Goal: Information Seeking & Learning: Learn about a topic

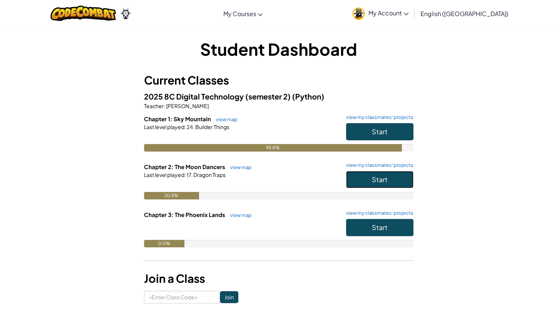
click at [382, 180] on span "Start" at bounding box center [380, 179] width 16 height 9
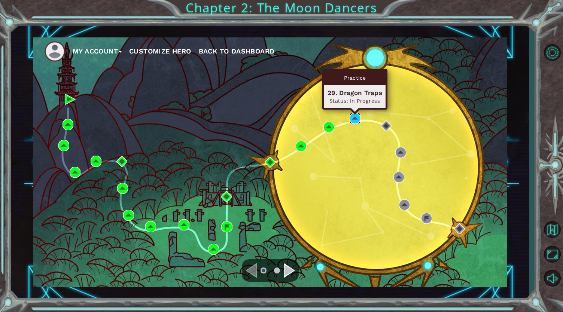
click at [352, 119] on img at bounding box center [354, 118] width 11 height 11
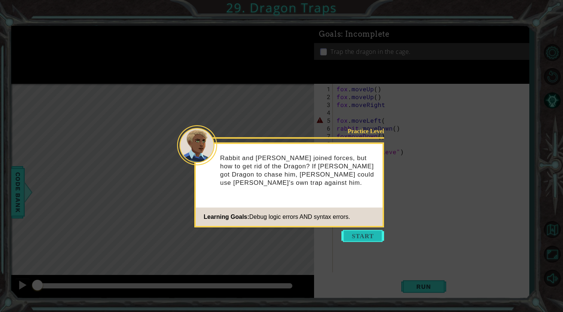
click at [360, 236] on button "Start" at bounding box center [362, 236] width 43 height 12
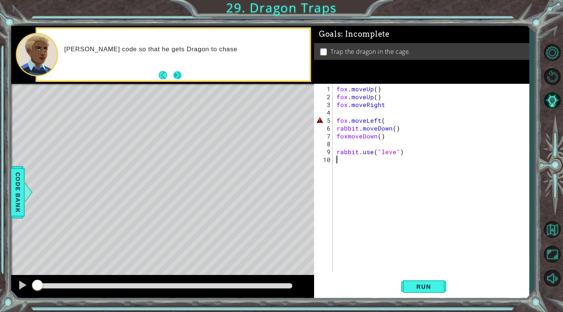
click at [178, 79] on button "Next" at bounding box center [177, 75] width 8 height 8
click at [19, 287] on div at bounding box center [23, 285] width 10 height 10
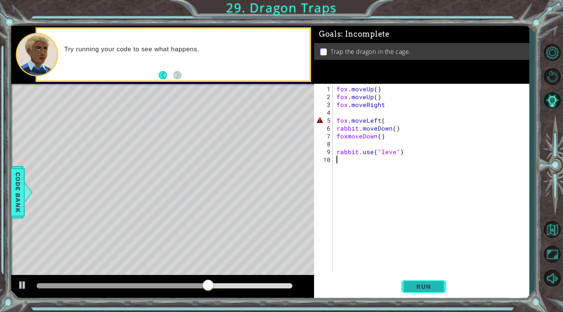
click at [420, 287] on span "Run" at bounding box center [424, 286] width 30 height 7
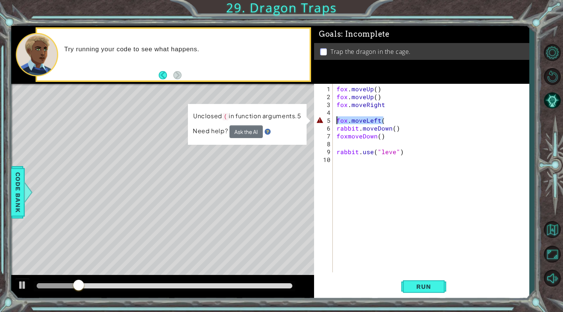
drag, startPoint x: 403, startPoint y: 118, endPoint x: 335, endPoint y: 117, distance: 68.1
click at [335, 117] on div "fox . moveUp ( ) fox . moveUp ( ) fox . moveRight fox . moveLeft ( rabbit . mov…" at bounding box center [433, 187] width 196 height 204
type textarea "fox.moveLeft("
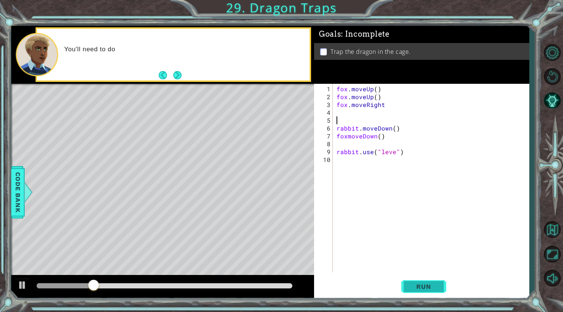
click at [428, 284] on span "Run" at bounding box center [424, 286] width 30 height 7
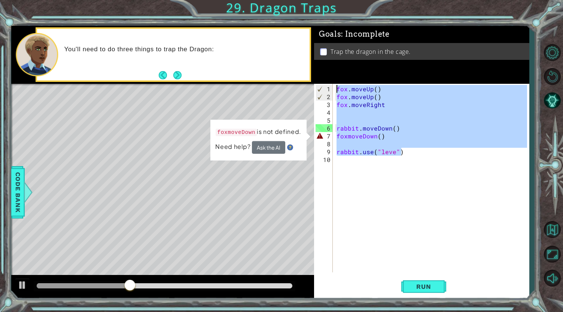
drag, startPoint x: 413, startPoint y: 153, endPoint x: 323, endPoint y: 82, distance: 115.7
click at [323, 82] on div "Goals : Incomplete Trap the dragon in the cage. 1 2 3 4 5 6 7 8 9 10 fox . move…" at bounding box center [421, 162] width 215 height 273
type textarea "fox.moveUp() fox.moveUp()"
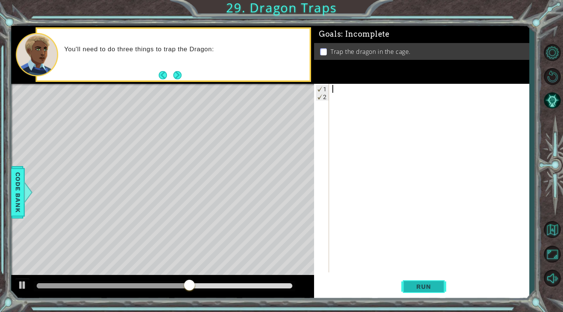
click at [425, 285] on span "Run" at bounding box center [424, 286] width 30 height 7
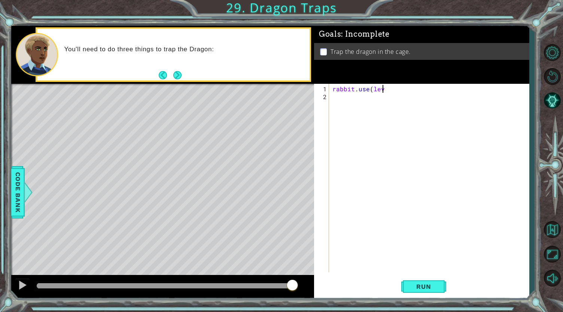
scroll to position [0, 3]
type textarea "rabbit.use(lever)"
click at [423, 285] on span "Run" at bounding box center [424, 286] width 30 height 7
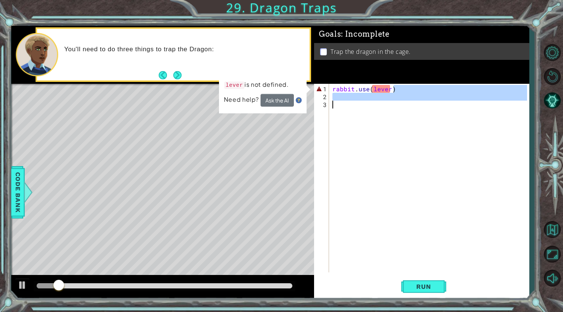
drag, startPoint x: 417, startPoint y: 89, endPoint x: 268, endPoint y: 104, distance: 150.1
click at [268, 104] on div "1 ההההההההההההההההההההההההההההההההההההההההההההההההההההההההההההההההההההההההההההה…" at bounding box center [270, 162] width 518 height 273
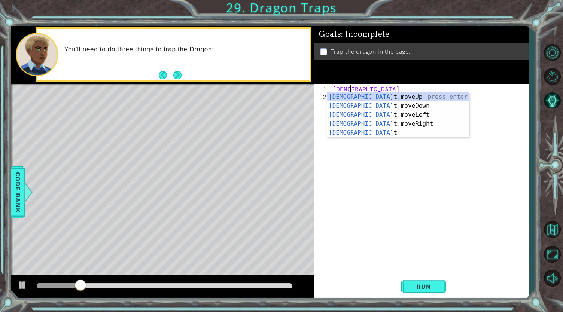
type textarea "r"
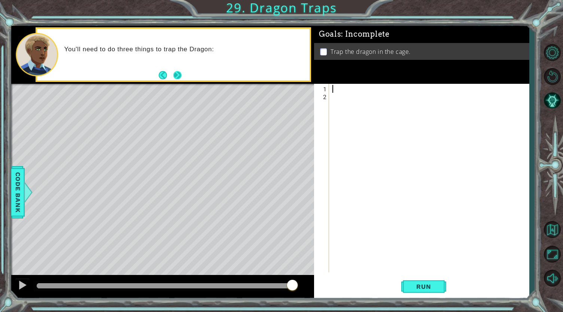
click at [177, 72] on button "Next" at bounding box center [177, 75] width 8 height 8
click at [332, 50] on p "Trap the dragon in the cage." at bounding box center [370, 52] width 80 height 8
drag, startPoint x: 352, startPoint y: 88, endPoint x: 346, endPoint y: 88, distance: 5.3
click at [346, 88] on div at bounding box center [430, 187] width 199 height 204
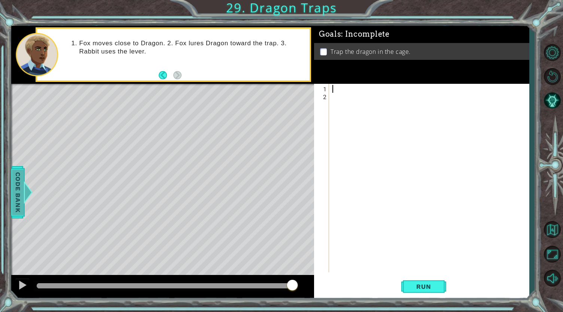
click at [13, 191] on span "Code Bank" at bounding box center [18, 192] width 12 height 46
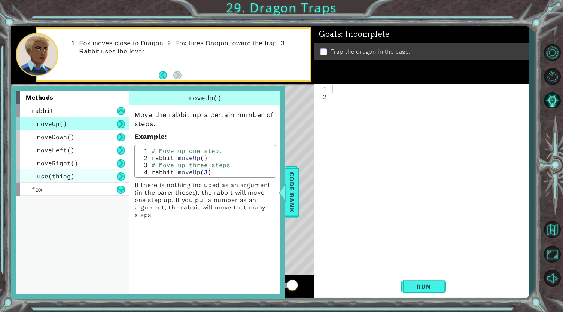
click at [35, 177] on div "use(thing)" at bounding box center [72, 176] width 112 height 13
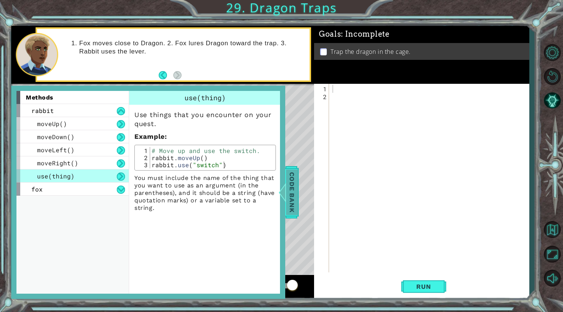
click at [293, 201] on span "Code Bank" at bounding box center [292, 192] width 12 height 46
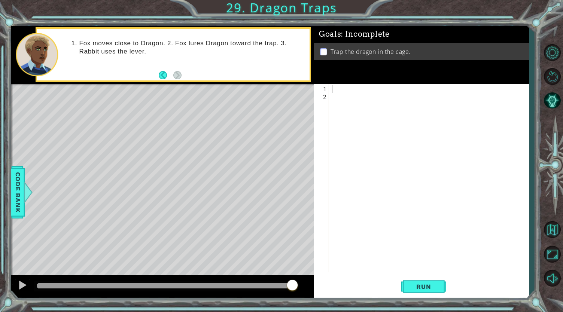
click at [386, 94] on div at bounding box center [430, 187] width 199 height 204
click at [351, 85] on div at bounding box center [430, 187] width 199 height 204
type textarea "F"
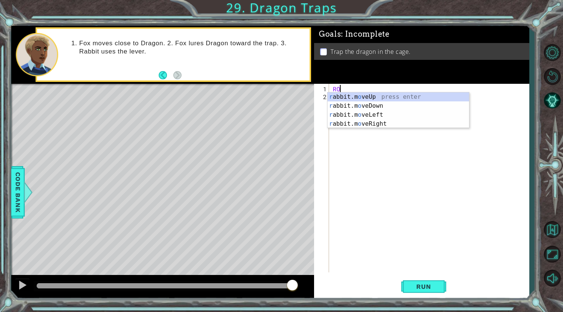
type textarea "R"
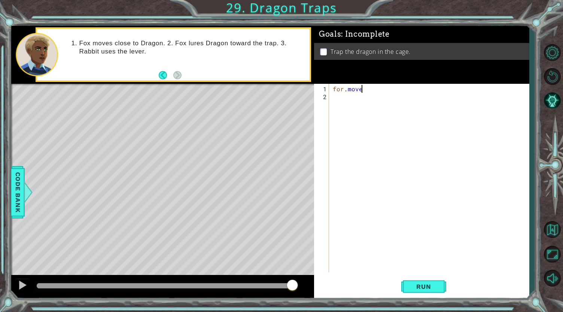
scroll to position [0, 1]
type textarea "for.moveup"
click at [404, 288] on button "Run" at bounding box center [423, 286] width 45 height 21
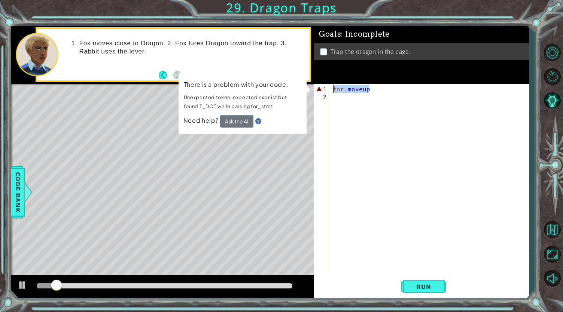
drag, startPoint x: 395, startPoint y: 90, endPoint x: 328, endPoint y: 89, distance: 67.0
click at [328, 89] on div "for.moveup 1 2 for . moveup ההההההההההההההההההההההההההההההההההההההההההההההההההה…" at bounding box center [420, 178] width 213 height 189
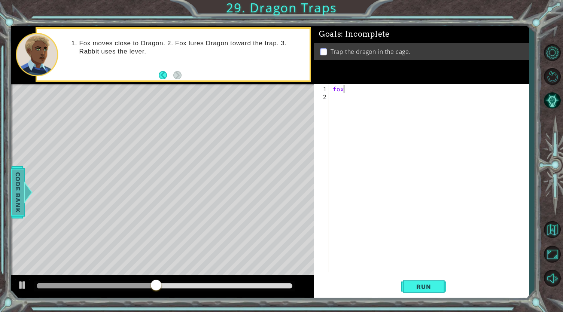
type textarea "fox"
click at [16, 190] on span "Code Bank" at bounding box center [18, 192] width 12 height 46
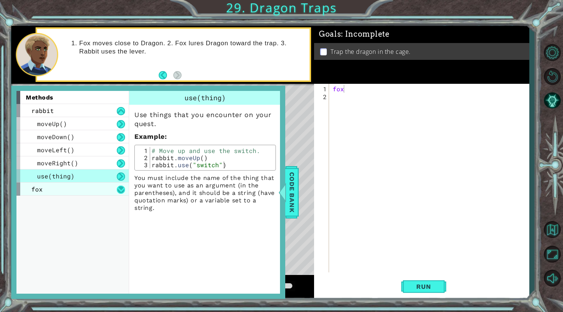
click at [124, 188] on button at bounding box center [121, 190] width 8 height 8
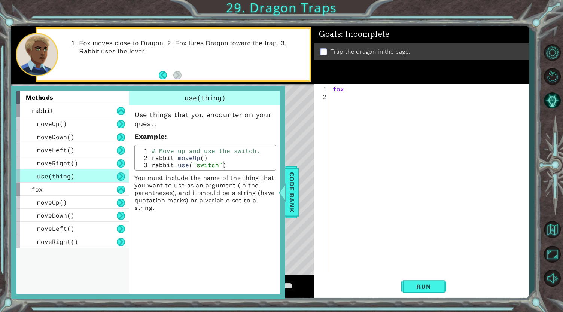
click at [363, 90] on div "fox" at bounding box center [430, 187] width 199 height 204
type textarea "fox.moveUp()"
click at [426, 288] on span "Run" at bounding box center [424, 286] width 30 height 7
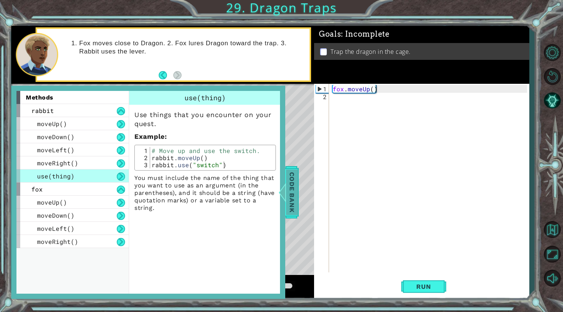
click at [295, 183] on span "Code Bank" at bounding box center [292, 192] width 12 height 46
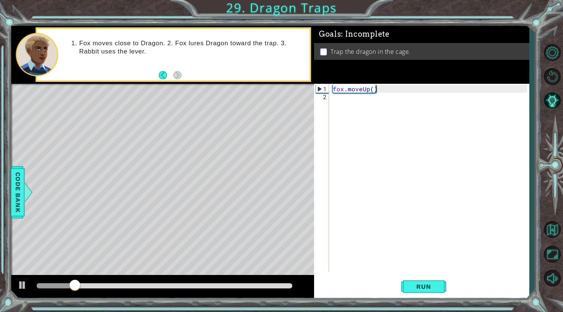
click at [341, 103] on div "fox . moveUp ( )" at bounding box center [430, 187] width 199 height 204
type textarea "f"
click at [370, 91] on div "fox . moveUp ( )" at bounding box center [430, 187] width 199 height 204
click at [372, 89] on div "fox . moveUp ( )" at bounding box center [430, 187] width 199 height 204
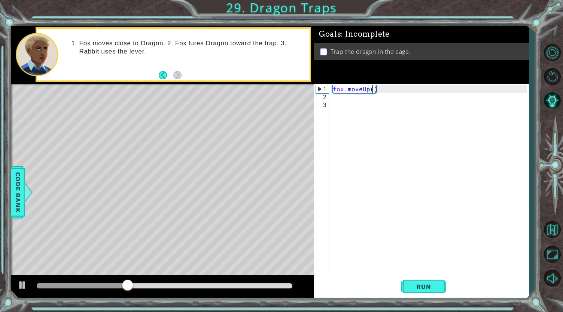
type textarea "fox.moveUp(2)"
click at [343, 104] on div "fox . moveUp ( 2 )" at bounding box center [430, 187] width 199 height 204
click at [339, 99] on div "fox . moveUp ( 2 )" at bounding box center [430, 187] width 199 height 204
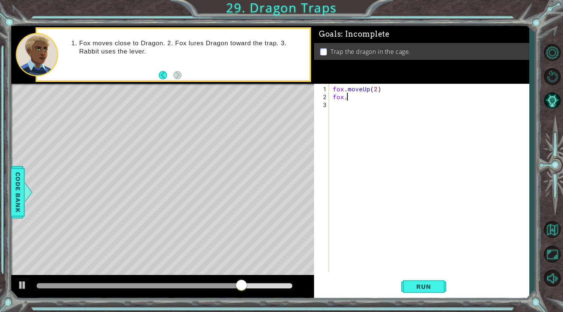
scroll to position [0, 0]
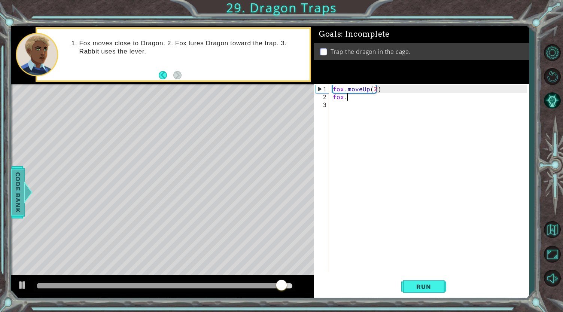
click at [28, 192] on div at bounding box center [28, 192] width 9 height 22
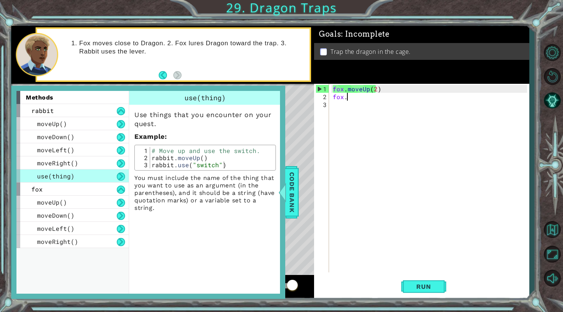
click at [360, 95] on div "fox . moveUp ( 2 ) fox ." at bounding box center [430, 187] width 199 height 204
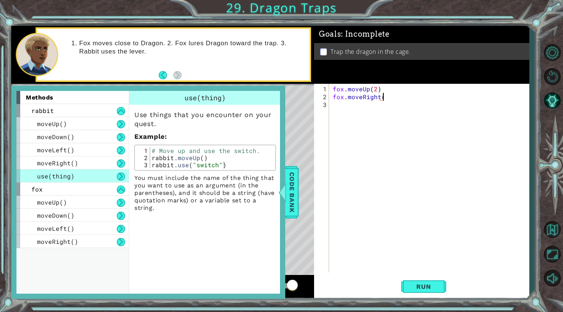
scroll to position [0, 3]
click at [382, 98] on div "fox . moveUp ( 2 ) fox . moveRight ( )" at bounding box center [430, 187] width 199 height 204
type textarea "fox.moveRight()"
click at [287, 187] on span "Code Bank" at bounding box center [292, 192] width 12 height 46
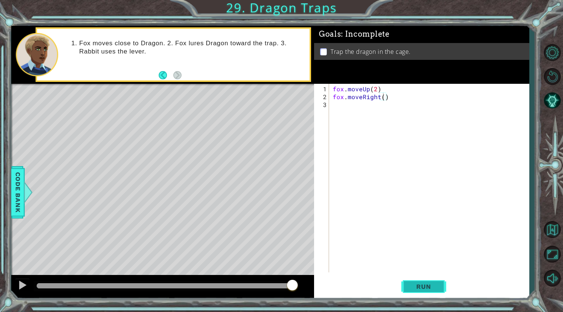
click at [418, 289] on span "Run" at bounding box center [424, 286] width 30 height 7
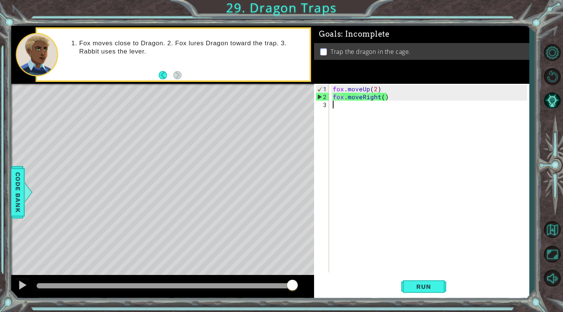
click at [337, 110] on div "fox . moveUp ( 2 ) fox . moveRight ( )" at bounding box center [430, 187] width 199 height 204
click at [15, 194] on span "Code Bank" at bounding box center [18, 192] width 12 height 46
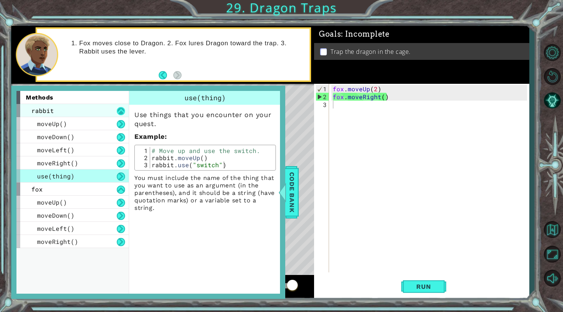
click at [120, 110] on button at bounding box center [121, 111] width 8 height 8
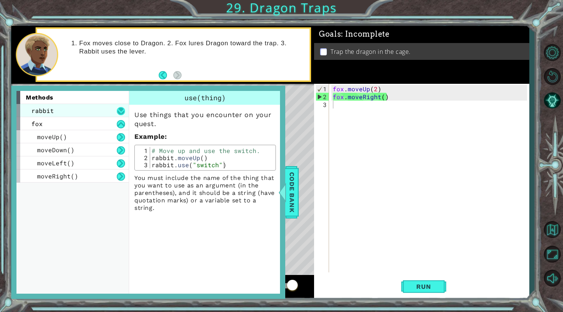
click at [120, 110] on button at bounding box center [121, 111] width 8 height 8
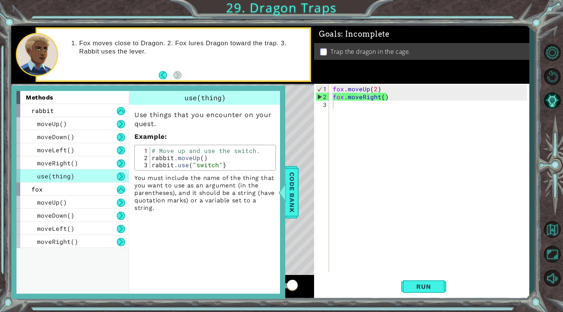
click at [349, 114] on div "fox . moveUp ( 2 ) fox . moveRight ( )" at bounding box center [430, 187] width 199 height 204
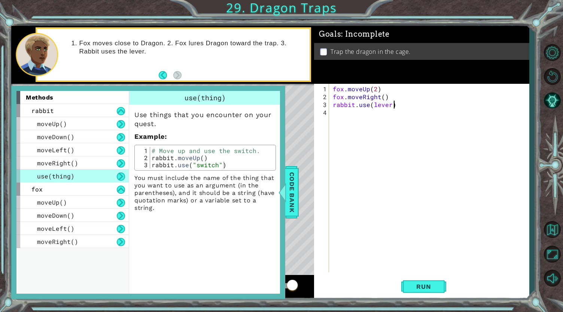
scroll to position [0, 3]
type textarea "rabbit.use(lever)"
click at [413, 289] on span "Run" at bounding box center [424, 286] width 30 height 7
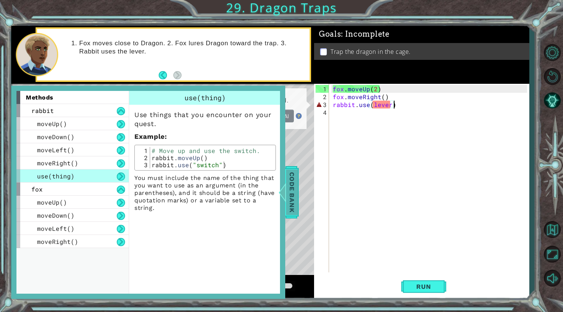
click at [290, 181] on span "Code Bank" at bounding box center [292, 192] width 12 height 46
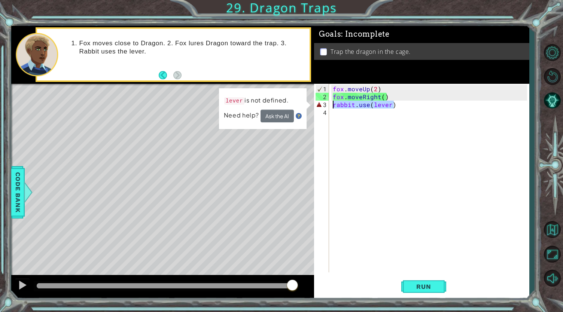
drag, startPoint x: 410, startPoint y: 104, endPoint x: 332, endPoint y: 106, distance: 79.0
click at [332, 106] on div "fox . moveUp ( 2 ) fox . moveRight ( ) rabbit . use ( lever )" at bounding box center [430, 187] width 199 height 204
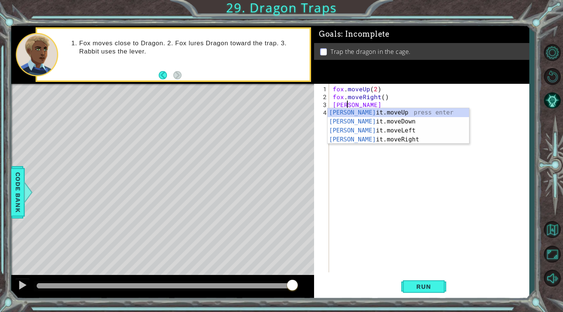
scroll to position [0, 1]
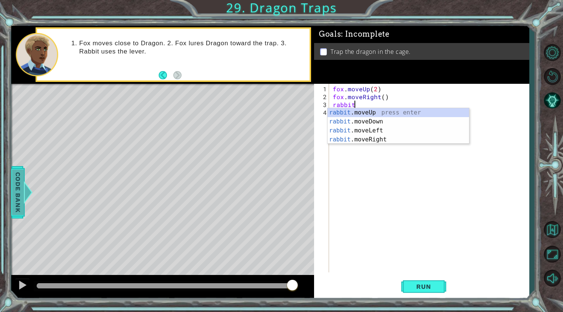
type textarea "rabbit"
click at [26, 193] on div at bounding box center [28, 192] width 9 height 22
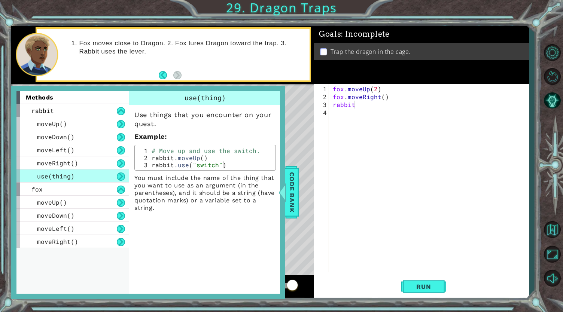
scroll to position [0, 0]
click at [366, 109] on div "fox . moveUp ( 2 ) fox . moveRight ( ) rabbit" at bounding box center [430, 187] width 199 height 204
click at [361, 106] on div "fox . moveUp ( 2 ) fox . moveRight ( ) rabbit" at bounding box center [430, 187] width 199 height 204
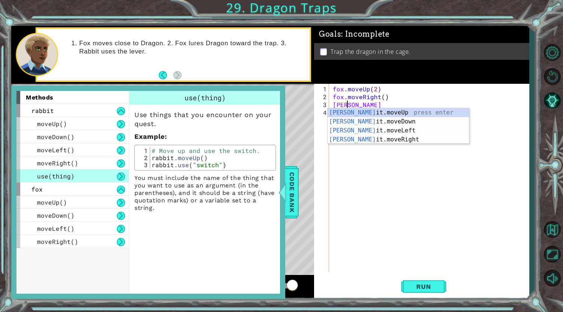
type textarea "r"
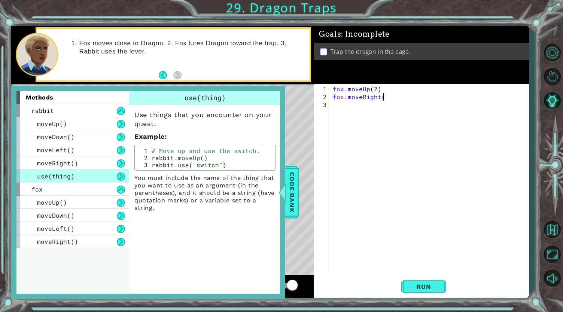
scroll to position [0, 3]
type textarea "fox.moveRight()"
click at [361, 106] on div "fox . moveUp ( 2 ) fox . moveRight ( ) use (" at bounding box center [430, 187] width 199 height 204
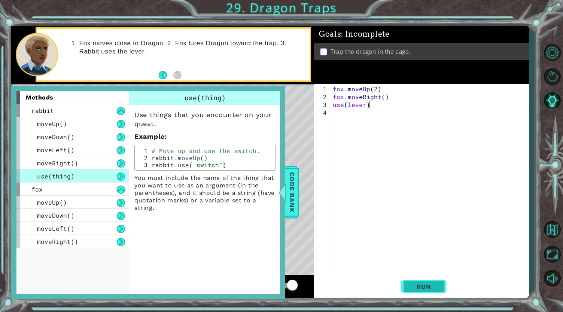
type textarea "use(lever)"
click at [434, 287] on span "Run" at bounding box center [424, 286] width 30 height 7
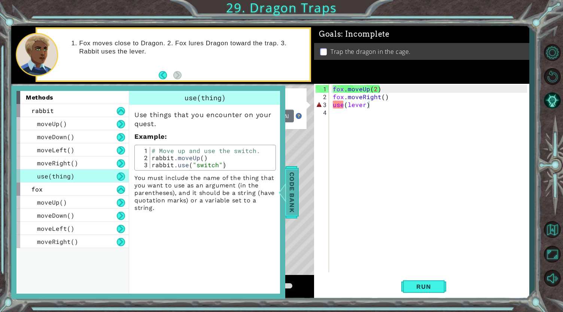
click at [290, 194] on span "Code Bank" at bounding box center [292, 192] width 12 height 46
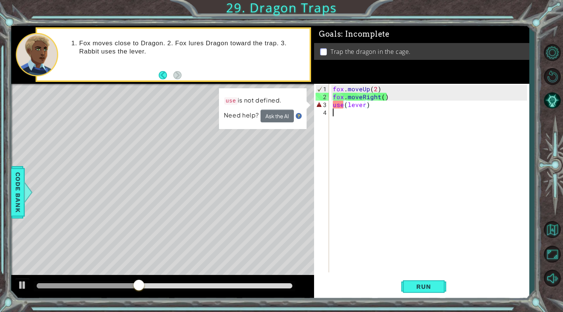
scroll to position [0, 0]
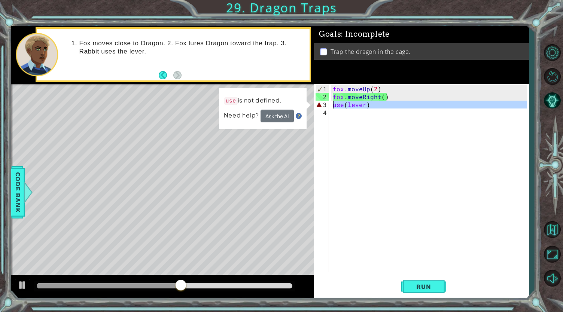
drag, startPoint x: 395, startPoint y: 108, endPoint x: 330, endPoint y: 102, distance: 64.6
click at [330, 102] on div "1 2 3 4 fox . moveUp ( 2 ) fox . moveRight ( ) use ( lever ) הההההההההההההההההה…" at bounding box center [420, 178] width 213 height 189
type textarea "use(lever)"
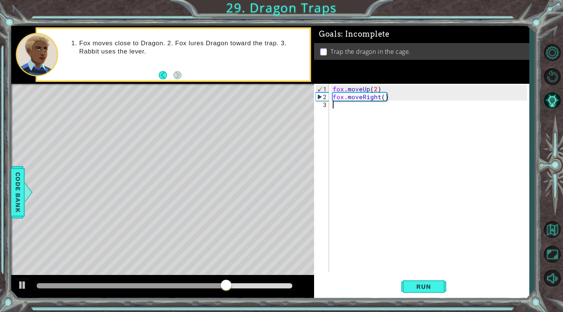
click at [336, 103] on div "fox . moveUp ( 2 ) fox . moveRight ( )" at bounding box center [430, 187] width 199 height 204
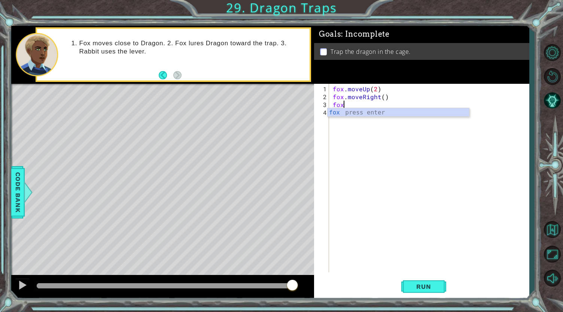
scroll to position [0, 0]
type textarea "foxml"
click at [349, 109] on div "fox . moveUp ( 2 ) fox . moveRight ( ) foxml" at bounding box center [430, 187] width 199 height 204
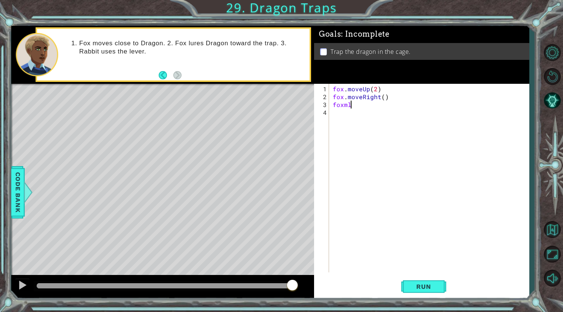
click at [351, 107] on div "fox . moveUp ( 2 ) fox . moveRight ( ) foxml" at bounding box center [430, 187] width 199 height 204
type textarea "fox.moveLeft()"
click at [426, 291] on button "Run" at bounding box center [423, 286] width 45 height 21
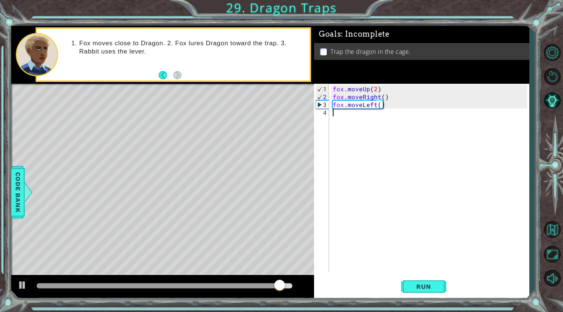
click at [372, 119] on div "fox . moveUp ( 2 ) fox . moveRight ( ) fox . moveLeft ( )" at bounding box center [430, 187] width 199 height 204
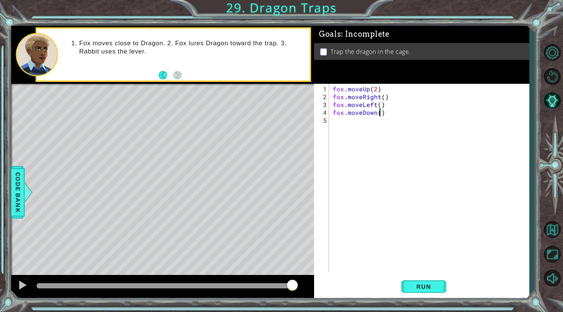
click at [379, 113] on div "fox . moveUp ( 2 ) fox . moveRight ( ) fox . moveLeft ( ) fox . moveDown ( )" at bounding box center [430, 187] width 199 height 204
click at [418, 291] on button "Run" at bounding box center [423, 286] width 45 height 21
type textarea "fox.moveDown(1)"
click at [419, 279] on button "Run" at bounding box center [423, 286] width 45 height 21
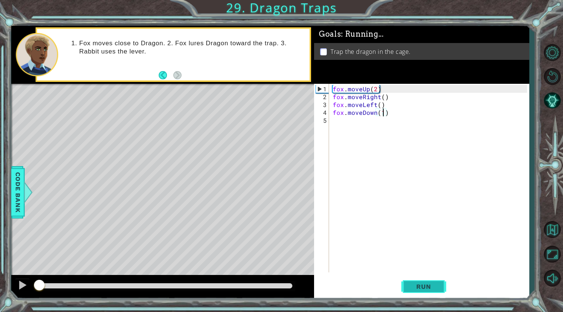
click at [428, 280] on button "Run" at bounding box center [423, 286] width 45 height 21
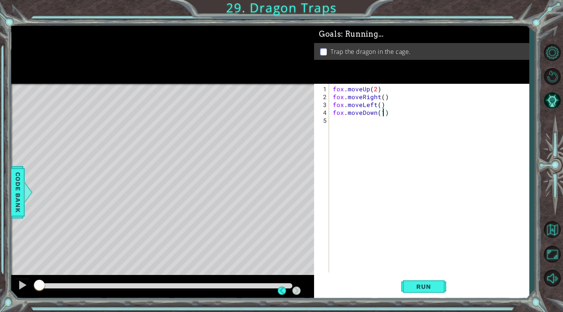
click at [370, 128] on div "fox . moveUp ( 2 ) fox . moveRight ( ) fox . moveLeft ( ) fox . moveDown ( 1 )" at bounding box center [430, 187] width 199 height 204
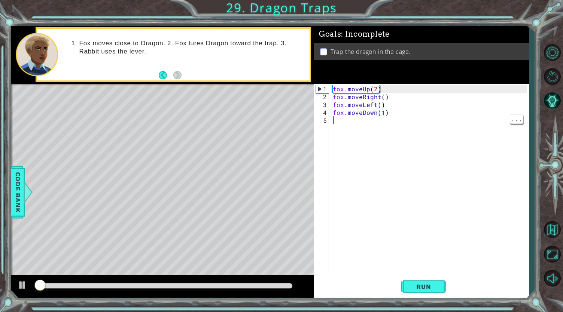
scroll to position [0, 0]
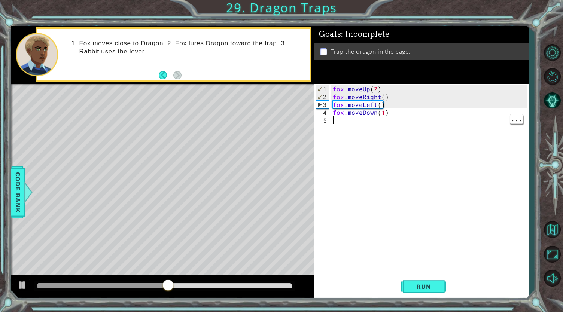
click at [345, 125] on div "fox . moveUp ( 2 ) fox . moveRight ( ) fox . moveLeft ( ) fox . moveDown ( 1 )" at bounding box center [430, 187] width 199 height 204
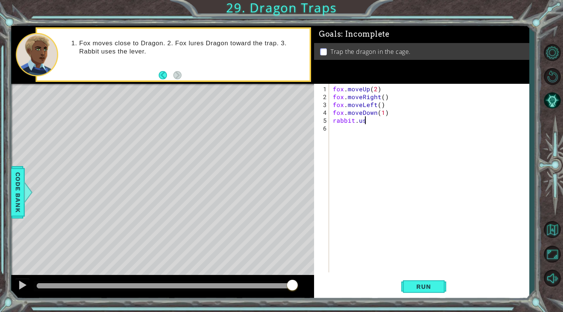
scroll to position [0, 1]
type textarea "r"
type textarea "f"
type textarea "fox.moveDown(1)"
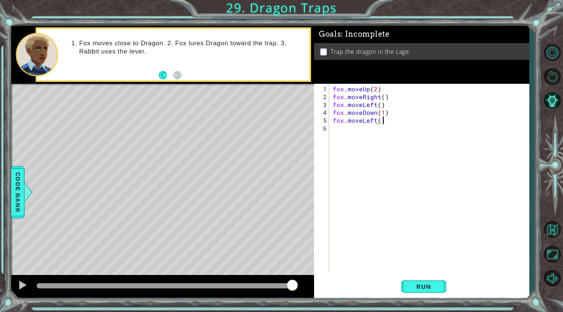
scroll to position [0, 3]
type textarea "fox.moveLeft()"
click at [418, 286] on span "Run" at bounding box center [424, 286] width 30 height 7
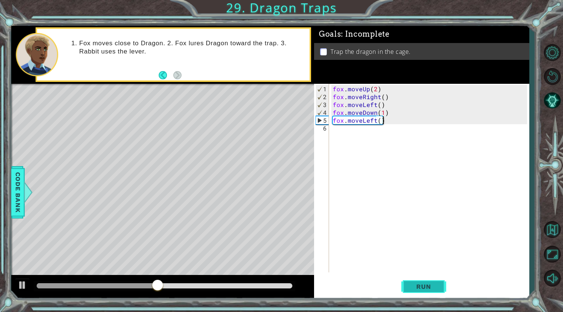
click at [429, 287] on span "Run" at bounding box center [424, 286] width 30 height 7
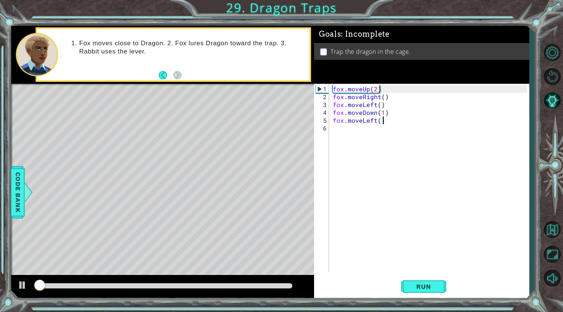
click at [540, 149] on div "1 ההההההההההההההההההההההההההההההההההההההההההההההההההההההההההההההההההההההההההההה…" at bounding box center [281, 156] width 563 height 312
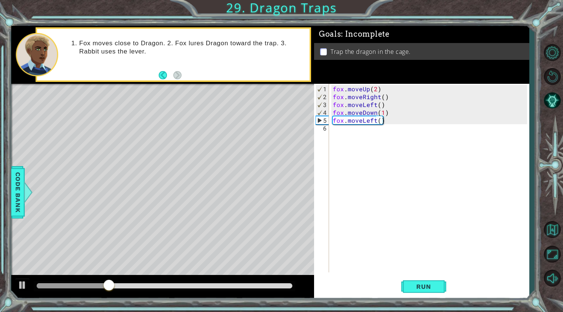
click at [448, 116] on div "fox . moveUp ( 2 ) fox . moveRight ( ) fox . moveLeft ( ) fox . moveDown ( 1 ) …" at bounding box center [430, 187] width 199 height 204
click at [508, 159] on div "fox . moveUp ( 2 ) fox . moveRight ( ) fox . moveLeft ( ) fox . moveDown ( 1 ) …" at bounding box center [430, 187] width 199 height 204
click at [406, 121] on div "fox . moveUp ( 2 ) fox . moveRight ( ) fox . moveLeft ( ) fox . moveDown ( 1 ) …" at bounding box center [430, 187] width 199 height 204
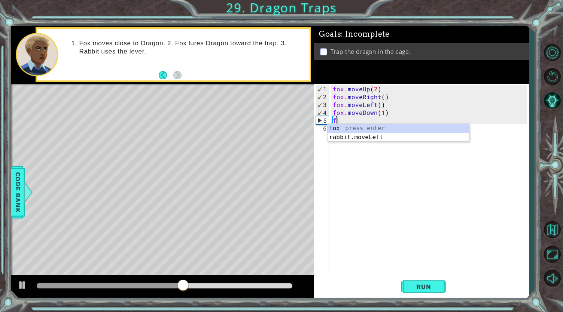
type textarea "f"
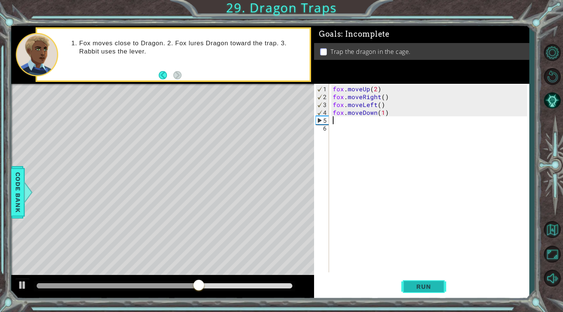
click at [415, 289] on span "Run" at bounding box center [424, 286] width 30 height 7
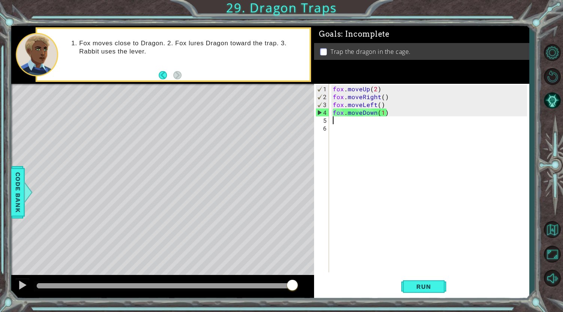
click at [382, 112] on div "fox . moveUp ( 2 ) fox . moveRight ( ) fox . moveLeft ( ) fox . moveDown ( 1 )" at bounding box center [430, 187] width 199 height 204
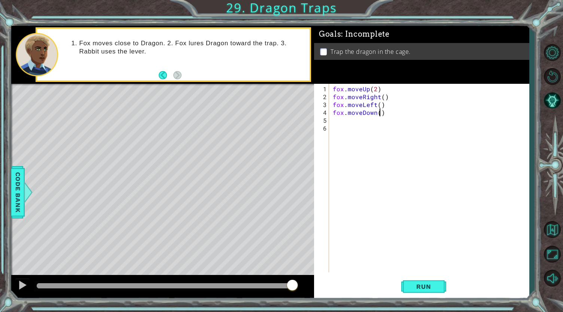
type textarea "fox.moveDown(2)"
click at [335, 122] on div "fox . moveUp ( 2 ) fox . moveRight ( ) fox . moveLeft ( ) fox . moveDown ( 2 )" at bounding box center [430, 187] width 199 height 204
type textarea "fox.moveRight()"
click at [437, 290] on span "Run" at bounding box center [424, 286] width 30 height 7
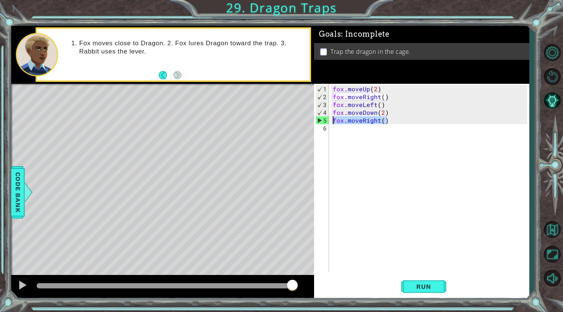
drag, startPoint x: 392, startPoint y: 119, endPoint x: 331, endPoint y: 122, distance: 61.1
click at [331, 122] on div "fox . moveUp ( 2 ) fox . moveRight ( ) fox . moveLeft ( ) fox . moveDown ( 2 ) …" at bounding box center [430, 187] width 199 height 204
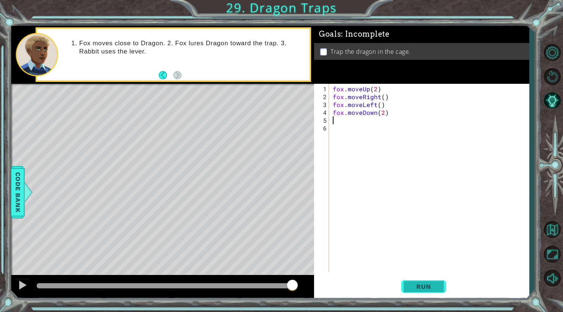
click at [403, 293] on button "Run" at bounding box center [423, 286] width 45 height 21
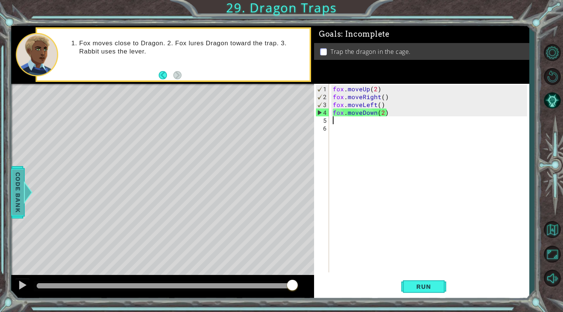
click at [23, 195] on span "Code Bank" at bounding box center [18, 192] width 12 height 46
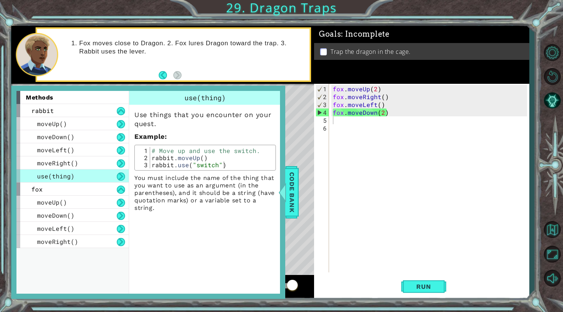
type textarea "rabbit.use("switch")"
drag, startPoint x: 152, startPoint y: 165, endPoint x: 232, endPoint y: 165, distance: 80.5
click at [232, 165] on div "# Move up and use the switch. rabbit . moveUp ( ) rabbit . use ( "switch" )" at bounding box center [212, 165] width 124 height 36
click at [355, 125] on div "fox . moveUp ( 2 ) fox . moveRight ( ) fox . moveLeft ( ) fox . moveDown ( 2 )" at bounding box center [430, 187] width 199 height 204
type textarea "v"
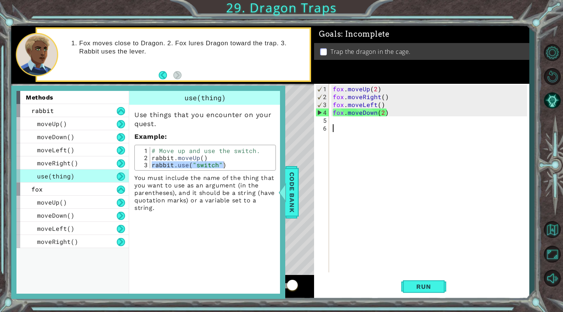
paste textarea "Code Area"
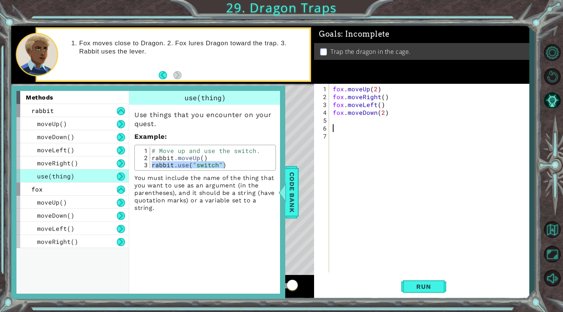
type textarea "t"
click at [418, 287] on span "Run" at bounding box center [424, 286] width 30 height 7
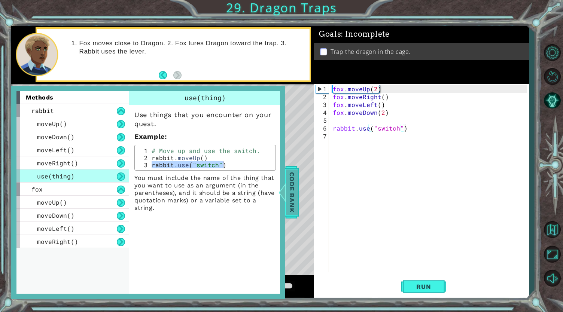
click at [288, 213] on span "Code Bank" at bounding box center [292, 192] width 12 height 46
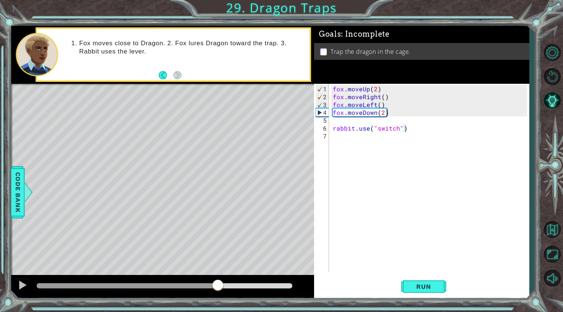
click at [221, 260] on div "methods rabbit moveUp() moveDown() moveLeft() moveRight() use(thing) fox moveUp…" at bounding box center [270, 162] width 518 height 273
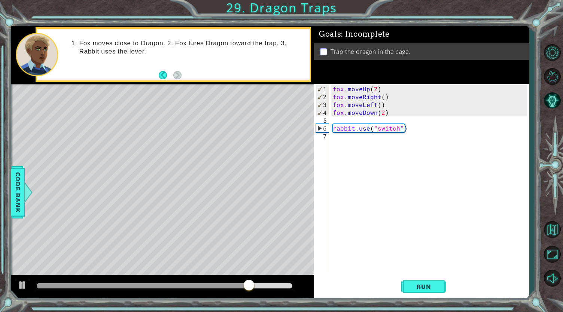
click at [382, 114] on div "fox . moveUp ( 2 ) fox . moveRight ( ) fox . moveLeft ( ) fox . moveDown ( 2 ) …" at bounding box center [430, 187] width 199 height 204
type textarea "fox.moveDown(1)"
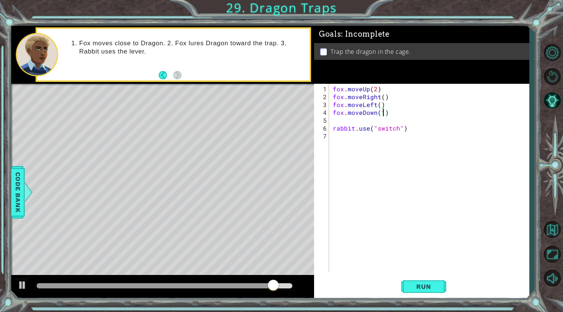
scroll to position [0, 3]
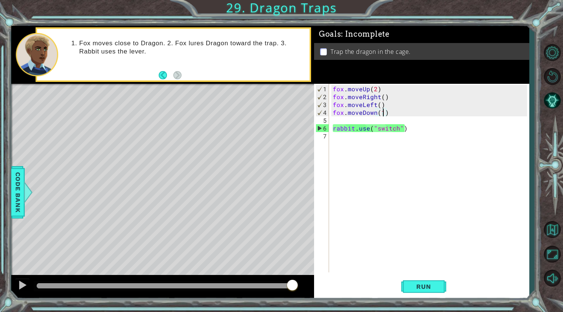
click at [382, 114] on div "fox . moveUp ( 2 ) fox . moveRight ( ) fox . moveLeft ( ) fox . moveDown ( 1 ) …" at bounding box center [430, 187] width 199 height 204
click at [388, 113] on div "fox . moveUp ( 2 ) fox . moveRight ( ) fox . moveLeft ( ) fox . moveDown ( 1 ) …" at bounding box center [430, 187] width 199 height 204
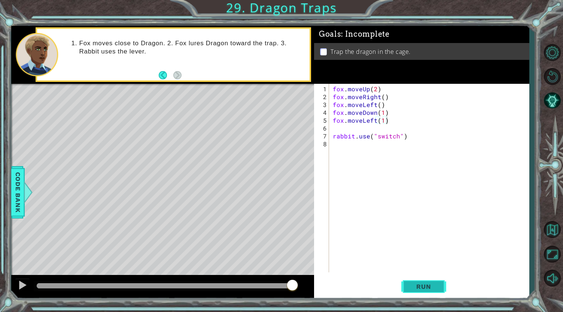
click at [430, 293] on button "Run" at bounding box center [423, 286] width 45 height 21
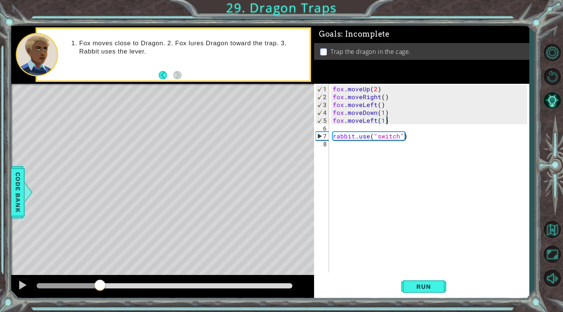
drag, startPoint x: 46, startPoint y: 285, endPoint x: 100, endPoint y: 276, distance: 54.6
click at [100, 276] on div at bounding box center [162, 287] width 303 height 24
drag, startPoint x: 331, startPoint y: 88, endPoint x: 410, endPoint y: 141, distance: 95.8
click at [410, 141] on div "fox.moveLeft(1) 1 2 3 4 5 6 7 8 fox . moveUp ( 2 ) fox . moveRight ( ) fox . mo…" at bounding box center [420, 178] width 213 height 189
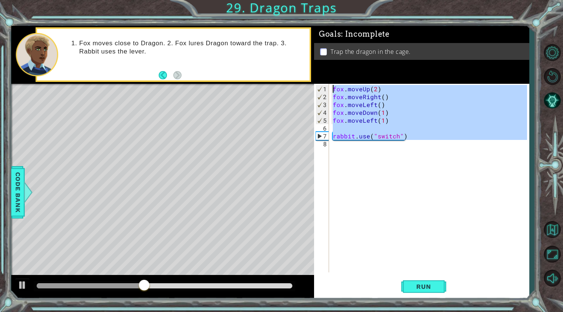
click at [313, 88] on div "1 ההההההההההההההההההההההההההההההההההההההההההההההההההההההההההההההההההההההההההההה…" at bounding box center [270, 162] width 518 height 273
type textarea "fox.moveUp(2) fox.moveRight()"
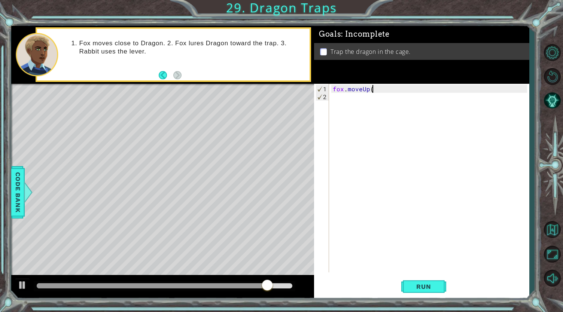
scroll to position [0, 2]
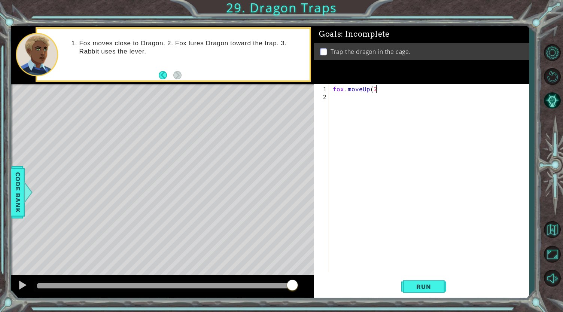
type textarea "fox.moveUp(2)"
type textarea "fox.moveRight(1)"
click at [341, 104] on div "fox . moveUp ( 2 ) fox . moveRight ( 1 )" at bounding box center [430, 187] width 199 height 204
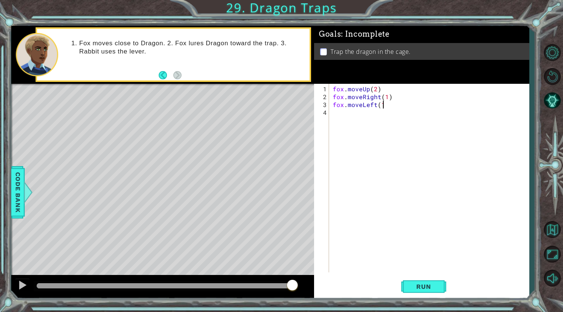
type textarea "fox.moveLeft(1)"
click at [363, 110] on div "fox . moveUp ( 2 ) fox . moveRight ( 1 ) fox . moveLeft ( 1 )" at bounding box center [430, 187] width 199 height 204
type textarea "fox.moveDown(2)"
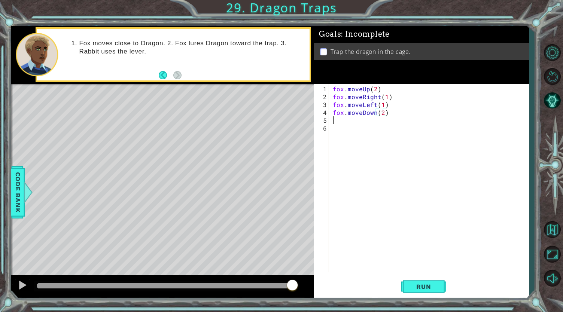
scroll to position [0, 0]
click at [430, 286] on span "Run" at bounding box center [424, 286] width 30 height 7
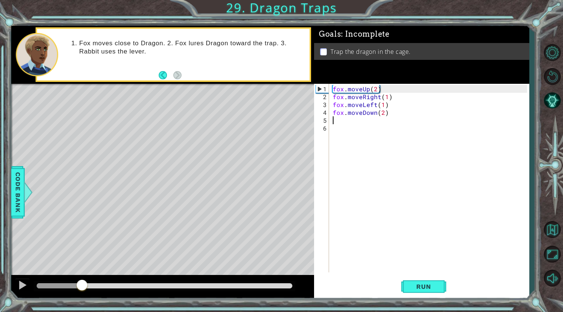
drag, startPoint x: 56, startPoint y: 281, endPoint x: 78, endPoint y: 282, distance: 22.1
click at [78, 282] on div at bounding box center [81, 285] width 13 height 13
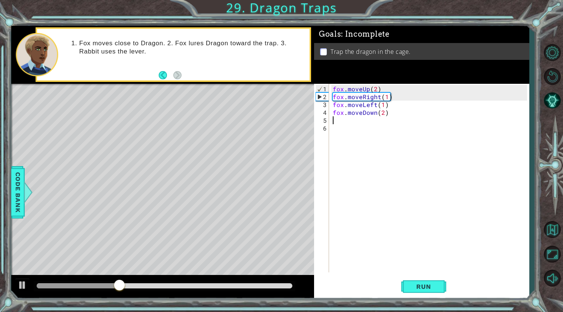
click at [382, 112] on div "fox . moveUp ( 2 ) fox . moveRight ( 1 ) fox . moveLeft ( 1 ) fox . moveDown ( …" at bounding box center [430, 187] width 199 height 204
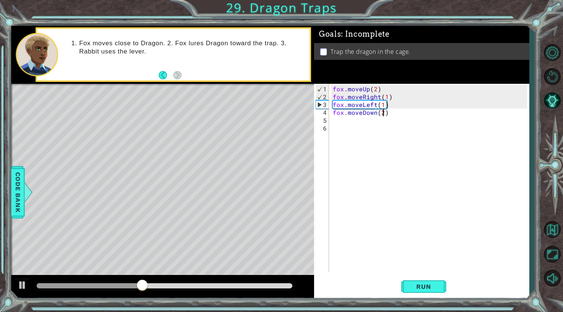
type textarea "fox.moveDown(1)"
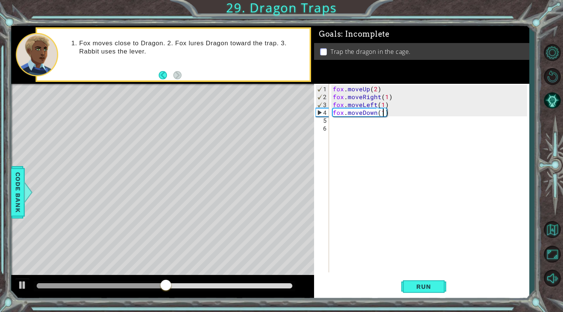
click at [380, 123] on div "fox . moveUp ( 2 ) fox . moveRight ( 1 ) fox . moveLeft ( 1 ) fox . moveDown ( …" at bounding box center [430, 187] width 199 height 204
click at [373, 123] on div "fox . moveUp ( 2 ) fox . moveRight ( 1 ) fox . moveLeft ( 1 ) fox . moveDown ( …" at bounding box center [430, 187] width 199 height 204
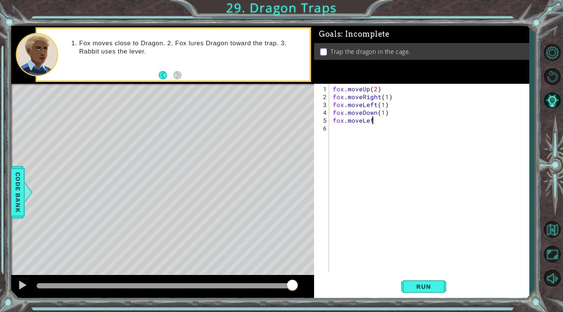
scroll to position [0, 2]
type textarea "fox.moveLeft(1)"
click at [371, 128] on div "fox . moveUp ( 2 ) fox . moveRight ( 1 ) fox . moveLeft ( 1 ) fox . moveDown ( …" at bounding box center [430, 187] width 199 height 204
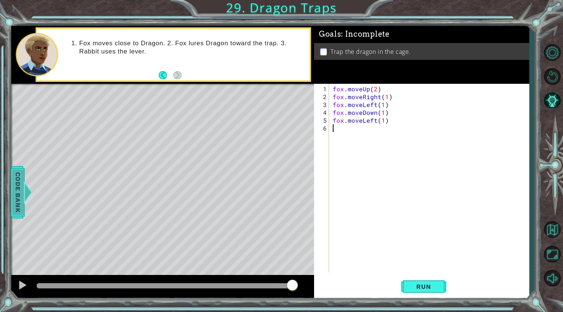
click at [21, 198] on span "Code Bank" at bounding box center [18, 192] width 12 height 46
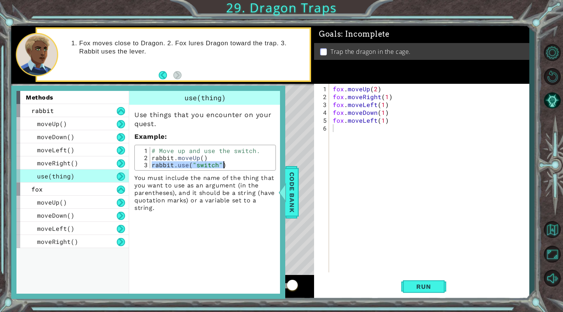
click at [156, 163] on div "# Move up and use the switch. rabbit . moveUp ( ) rabbit . use ( "switch" )" at bounding box center [211, 157] width 123 height 21
drag, startPoint x: 156, startPoint y: 163, endPoint x: 150, endPoint y: 165, distance: 6.2
click at [150, 165] on div "rabbit.use("switch") 1 2 3 # Move up and use the switch. rabbit . moveUp ( ) ra…" at bounding box center [205, 157] width 137 height 21
click at [344, 128] on div "fox . moveUp ( 2 ) fox . moveRight ( 1 ) fox . moveLeft ( 1 ) fox . moveDown ( …" at bounding box center [430, 187] width 199 height 204
paste textarea "v"
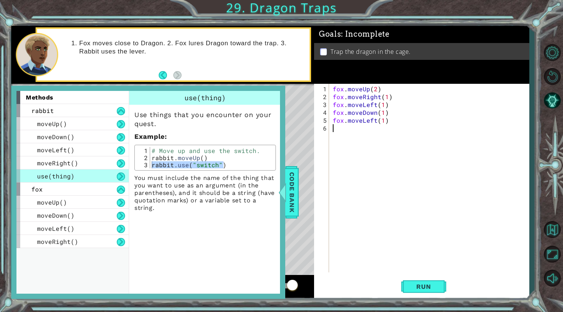
type textarea "v"
click at [222, 165] on div "# Move up and use the switch. rabbit . moveUp ( ) rabbit . use ( "switch" )" at bounding box center [211, 157] width 123 height 21
drag, startPoint x: 225, startPoint y: 164, endPoint x: 151, endPoint y: 165, distance: 73.3
click at [151, 165] on div "# Move up and use the switch. rabbit . moveUp ( ) rabbit . use ( "switch" )" at bounding box center [212, 165] width 124 height 36
click at [338, 126] on div "fox . moveUp ( 2 ) fox . moveRight ( 1 ) fox . moveLeft ( 1 ) fox . moveDown ( …" at bounding box center [430, 187] width 199 height 204
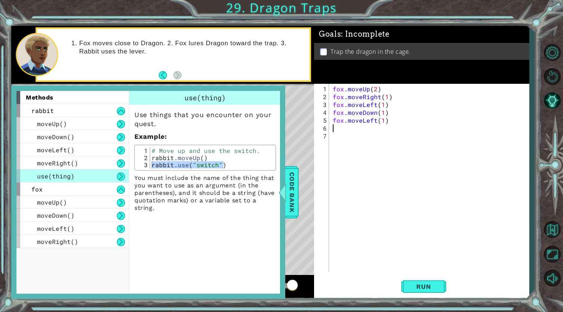
paste textarea "rabbit.use("switch")"
click at [294, 196] on span "Code Bank" at bounding box center [292, 192] width 12 height 46
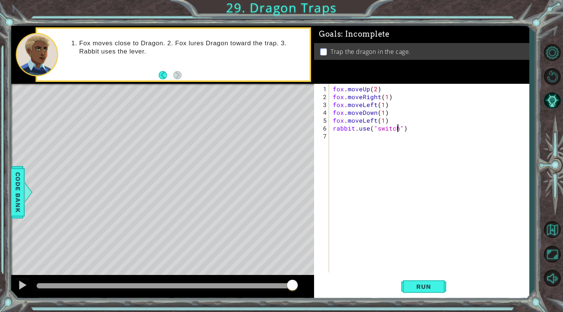
click at [397, 128] on div "fox . moveUp ( 2 ) fox . moveRight ( 1 ) fox . moveLeft ( 1 ) fox . moveDown ( …" at bounding box center [430, 187] width 199 height 204
type textarea "rabbit.use("lever")"
click at [428, 289] on span "Run" at bounding box center [424, 286] width 30 height 7
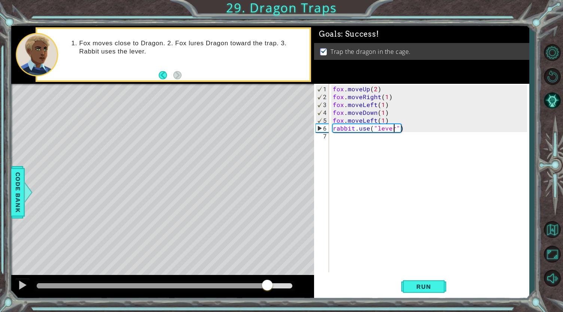
click at [266, 256] on div "methods rabbit moveUp() moveDown() moveLeft() moveRight() use(thing) fox moveUp…" at bounding box center [270, 162] width 518 height 273
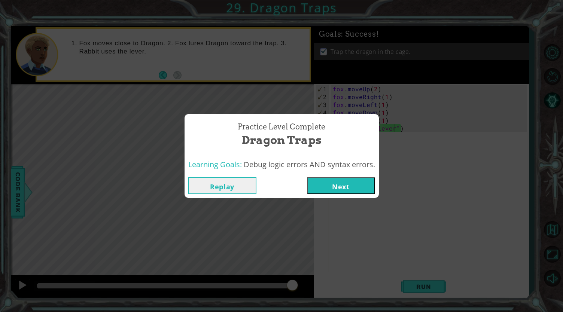
click at [344, 181] on button "Next" at bounding box center [341, 185] width 68 height 17
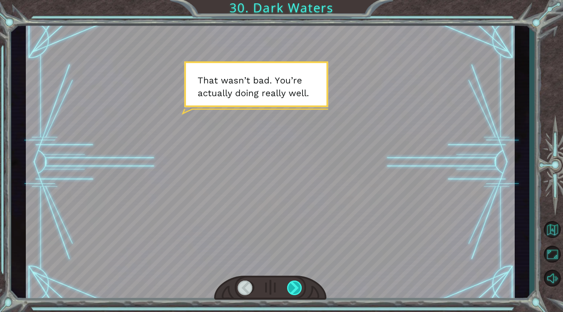
click at [293, 285] on div at bounding box center [295, 288] width 16 height 15
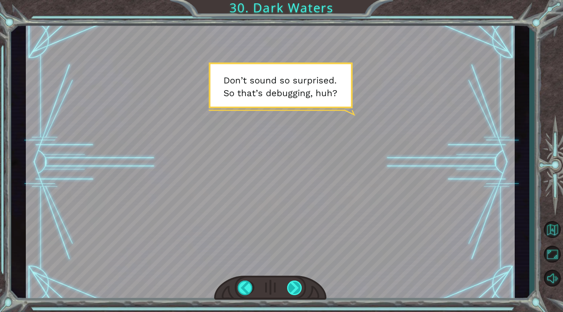
click at [293, 289] on div at bounding box center [295, 288] width 16 height 15
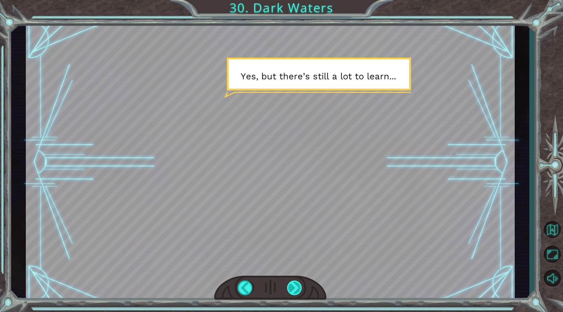
click at [295, 284] on div at bounding box center [295, 288] width 16 height 15
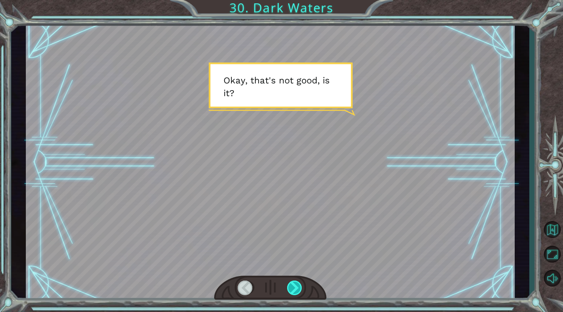
click at [295, 284] on div at bounding box center [295, 288] width 16 height 15
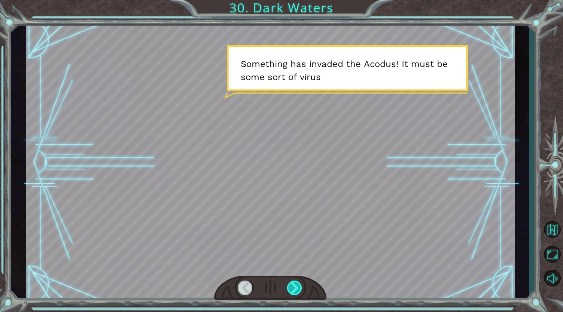
click at [295, 284] on div at bounding box center [295, 288] width 16 height 15
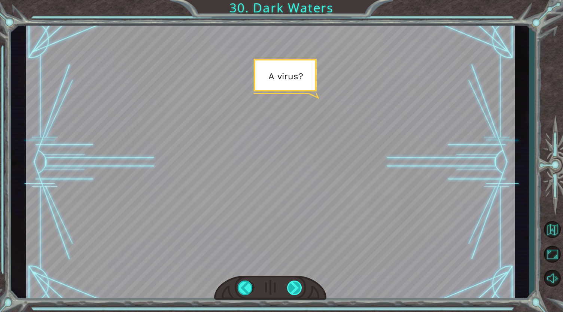
click at [295, 284] on div at bounding box center [295, 288] width 16 height 15
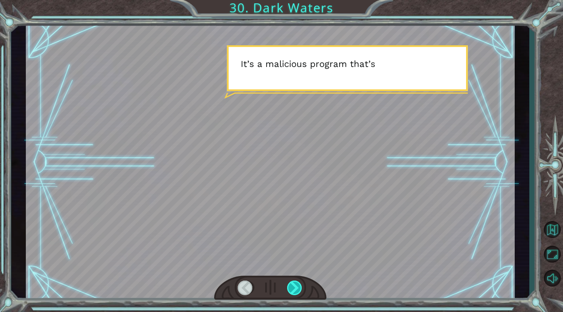
click at [295, 284] on div at bounding box center [295, 288] width 16 height 15
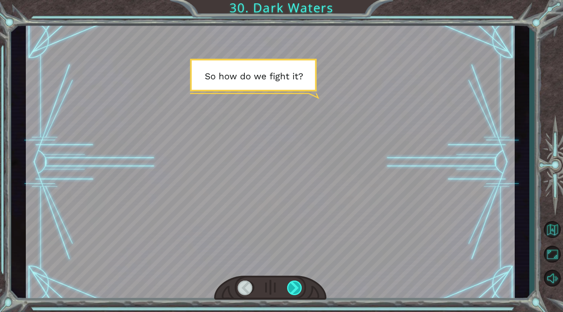
click at [295, 284] on div at bounding box center [295, 288] width 16 height 15
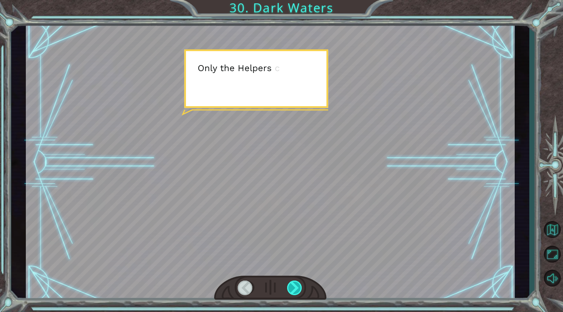
click at [295, 284] on div at bounding box center [295, 288] width 16 height 15
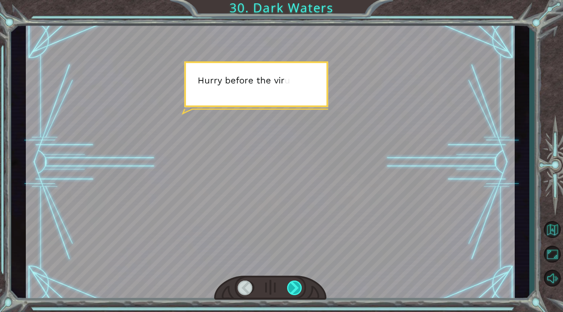
click at [295, 284] on div at bounding box center [295, 288] width 16 height 15
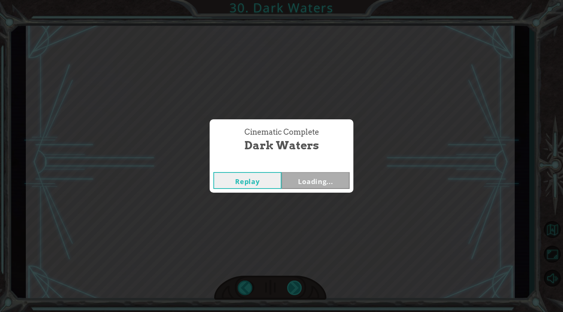
click at [295, 0] on div "Temporary Text T h a t w a s n ’ t b a d . Y o u ’ r e a c t u a l l y d o i n …" at bounding box center [281, 0] width 563 height 0
click at [308, 184] on button "Next" at bounding box center [315, 180] width 68 height 17
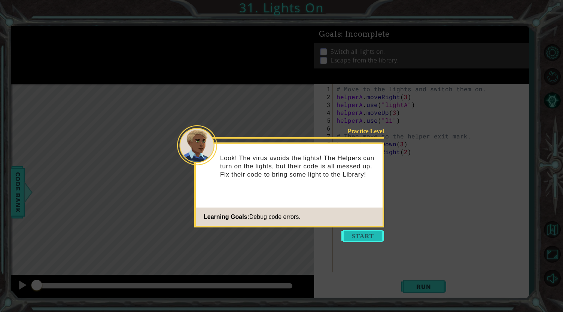
click at [374, 236] on button "Start" at bounding box center [362, 236] width 43 height 12
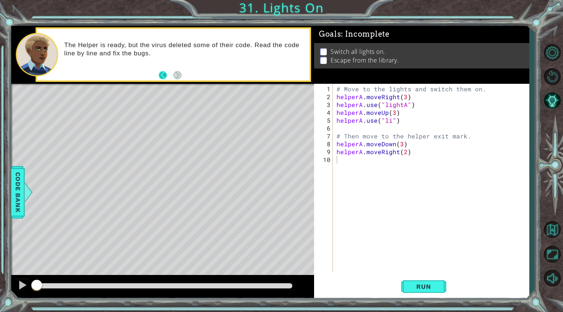
click at [166, 76] on button "Back" at bounding box center [166, 75] width 15 height 8
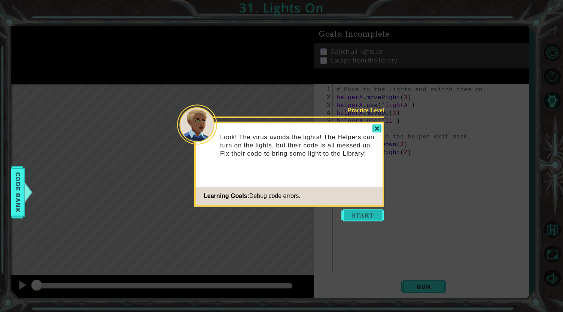
click at [354, 218] on button "Start" at bounding box center [362, 215] width 43 height 12
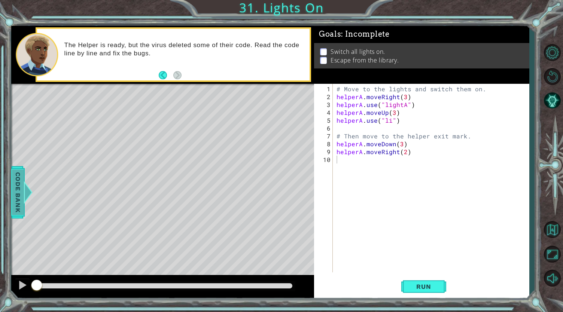
click at [17, 189] on span "Code Bank" at bounding box center [18, 192] width 12 height 46
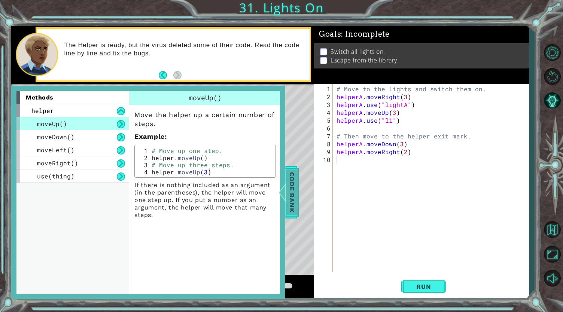
click at [296, 181] on span "Code Bank" at bounding box center [292, 192] width 12 height 46
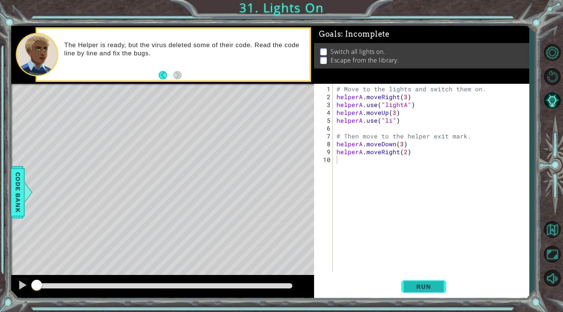
click at [432, 290] on span "Run" at bounding box center [424, 286] width 30 height 7
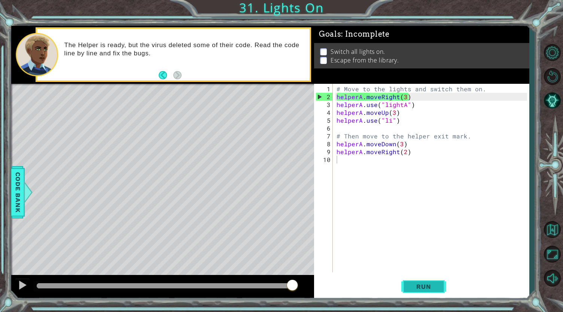
click at [414, 291] on button "Run" at bounding box center [423, 286] width 45 height 21
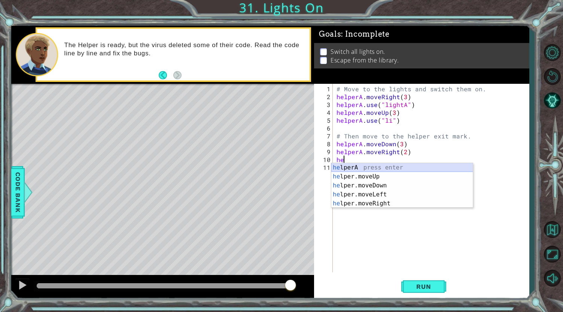
click at [357, 165] on div "he lperA press enter he lper.moveUp press enter he lper.moveDown press enter he…" at bounding box center [402, 194] width 142 height 63
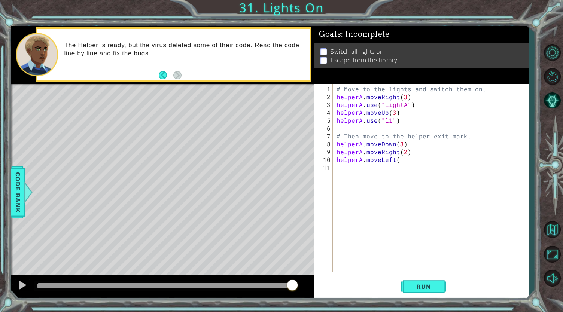
scroll to position [0, 4]
type textarea "helperA.moveLeft(2)"
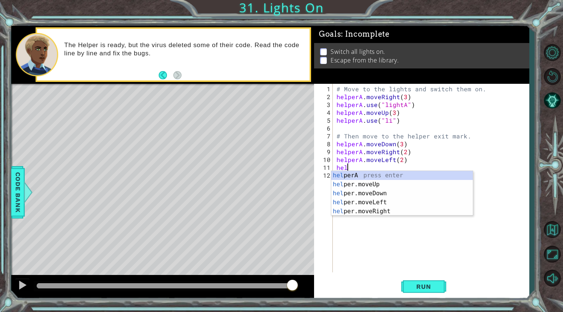
scroll to position [0, 0]
click at [377, 177] on div "hel perA press enter hel per.moveUp press enter hel per.moveDown press enter he…" at bounding box center [402, 202] width 142 height 63
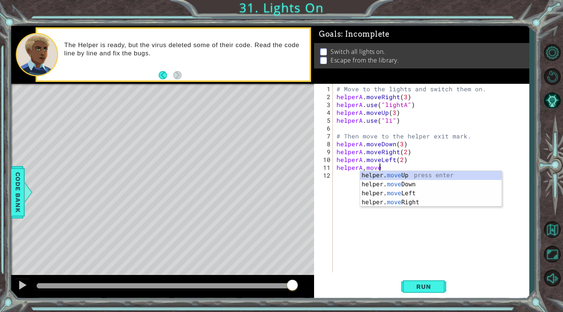
scroll to position [0, 2]
click at [403, 175] on div "helper. move Up press enter helper. move Down press enter helper. move Left pre…" at bounding box center [431, 198] width 142 height 54
type textarea "helperA,helper.moveUp(1)"
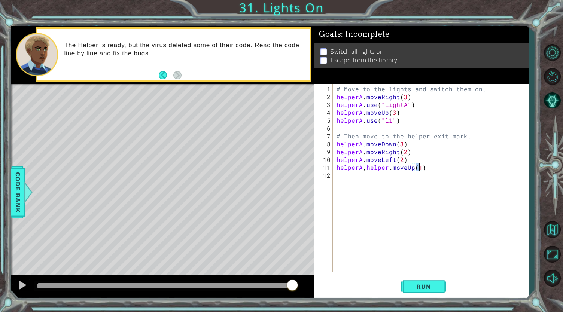
click at [352, 178] on div "# Move to the lights and switch them on. helperA . moveRight ( 3 ) helperA . us…" at bounding box center [433, 187] width 196 height 204
click at [420, 168] on div "# Move to the lights and switch them on. helperA . moveRight ( 3 ) helperA . us…" at bounding box center [433, 187] width 196 height 204
type textarea "helperA,helper.moveUp(3)"
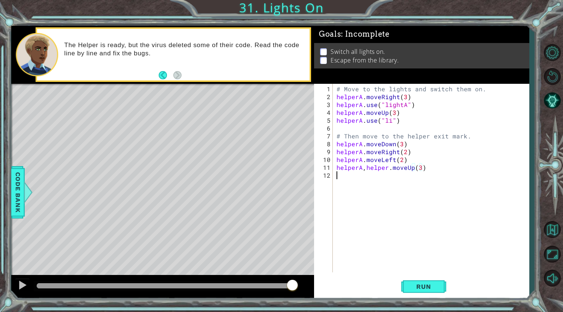
click at [342, 175] on div "# Move to the lights and switch them on. helperA . moveRight ( 3 ) helperA . us…" at bounding box center [433, 187] width 196 height 204
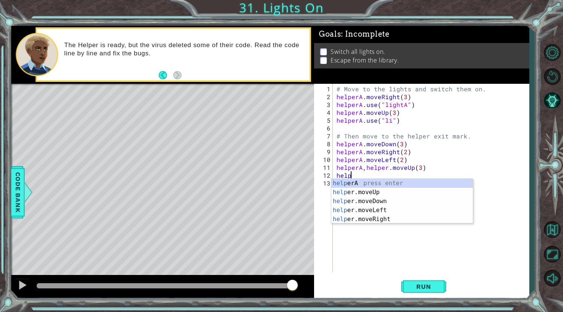
scroll to position [0, 0]
type textarea "help"
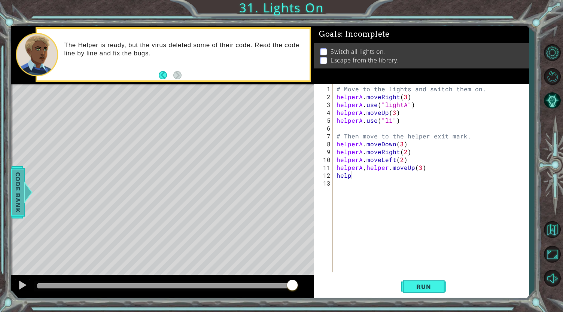
click at [26, 193] on div at bounding box center [28, 192] width 9 height 22
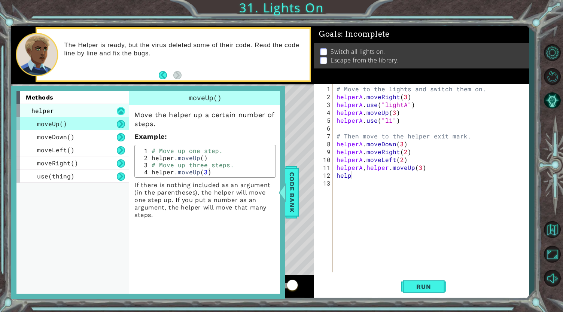
click at [119, 112] on button at bounding box center [121, 111] width 8 height 8
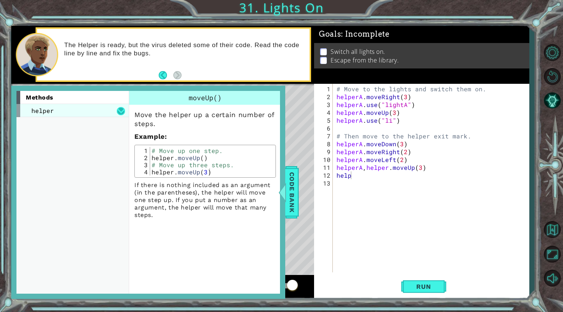
click at [119, 112] on button at bounding box center [121, 111] width 8 height 8
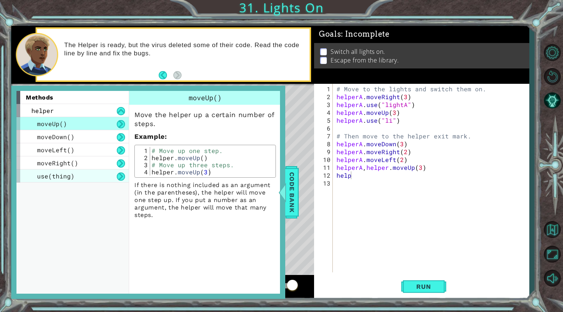
click at [97, 174] on div "use(thing)" at bounding box center [72, 176] width 112 height 13
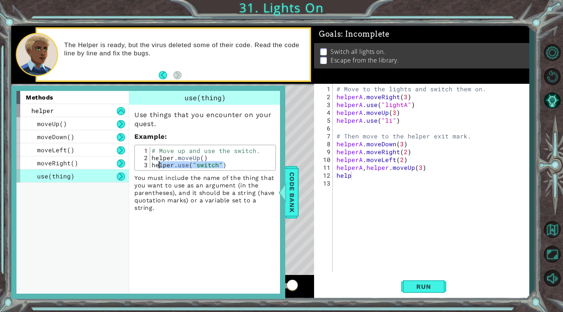
drag, startPoint x: 227, startPoint y: 164, endPoint x: 210, endPoint y: 168, distance: 17.3
click at [210, 168] on div "helper.use("switch") 1 2 3 # Move up and use the switch. helper . moveUp ( ) he…" at bounding box center [204, 158] width 141 height 26
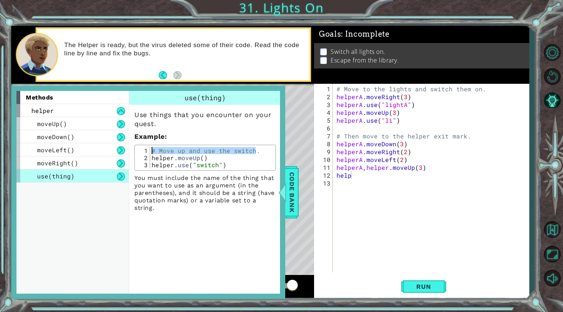
drag, startPoint x: 257, startPoint y: 152, endPoint x: 153, endPoint y: 147, distance: 104.2
click at [153, 147] on div "# Move up and use the switch. helper . moveUp ( ) helper . use ( "switch" )" at bounding box center [212, 165] width 124 height 36
type textarea "# Move up and use the switch."
click at [261, 146] on div "# Move up and use the switch. 1 2 3 # Move up and use the switch. helper . move…" at bounding box center [204, 158] width 141 height 26
click at [259, 148] on div "# Move up and use the switch. helper . moveUp ( ) helper . use ( "switch" )" at bounding box center [211, 157] width 123 height 21
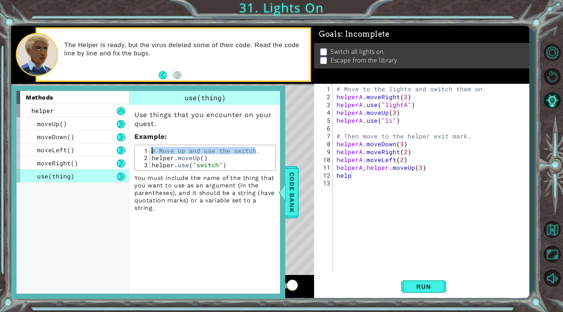
drag, startPoint x: 259, startPoint y: 148, endPoint x: 130, endPoint y: 150, distance: 128.4
click at [130, 150] on div "Use things that you encounter on your quest. Example : # Move up and use the sw…" at bounding box center [205, 158] width 152 height 107
click at [360, 174] on div "# Move to the lights and switch them on. helperA . moveRight ( 3 ) helperA . us…" at bounding box center [433, 187] width 196 height 204
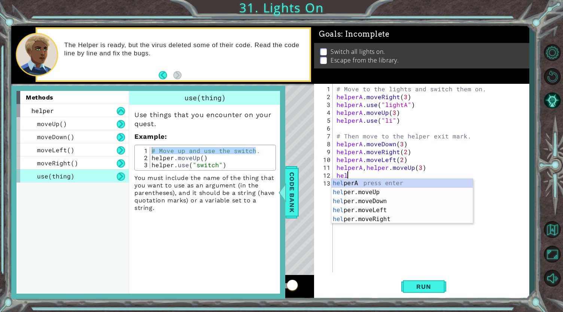
scroll to position [0, 0]
type textarea "h"
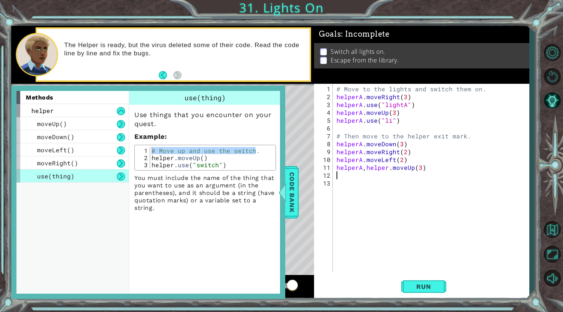
paste textarea "# Move up and use the switch."
type textarea "# Move up and use the switch."
click at [349, 184] on div "# Move to the lights and switch them on. helperA . moveRight ( 3 ) helperA . us…" at bounding box center [433, 187] width 196 height 204
type textarea "helper.use("switch")"
click at [228, 161] on div "# Move up and use the switch. helper . moveUp ( ) helper . use ( "switch" )" at bounding box center [212, 165] width 124 height 36
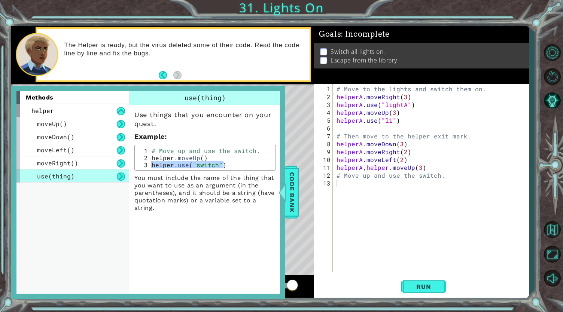
drag, startPoint x: 207, startPoint y: 162, endPoint x: 140, endPoint y: 164, distance: 67.0
click at [140, 164] on div "helper.use("switch") 1 2 3 # Move up and use the switch. helper . moveUp ( ) he…" at bounding box center [205, 157] width 137 height 21
click at [344, 184] on div "# Move to the lights and switch them on. helperA . moveRight ( 3 ) helperA . us…" at bounding box center [433, 187] width 196 height 204
paste textarea "helper.use("switch")"
click at [400, 183] on div "# Move to the lights and switch them on. helperA . moveRight ( 3 ) helperA . us…" at bounding box center [433, 187] width 196 height 204
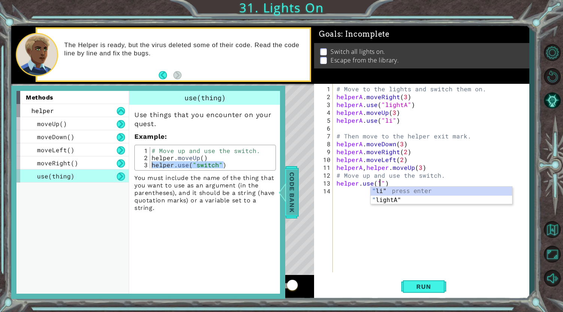
click at [286, 198] on div at bounding box center [282, 192] width 9 height 22
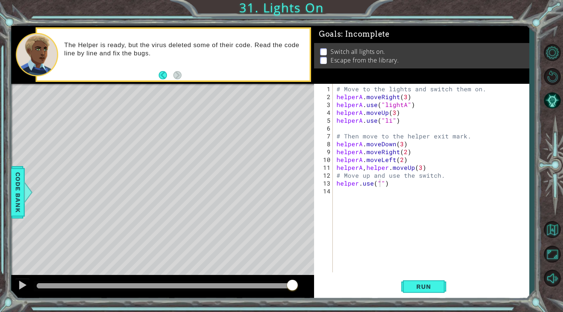
click at [379, 185] on div "# Move to the lights and switch them on. helperA . moveRight ( 3 ) helperA . us…" at bounding box center [433, 187] width 196 height 204
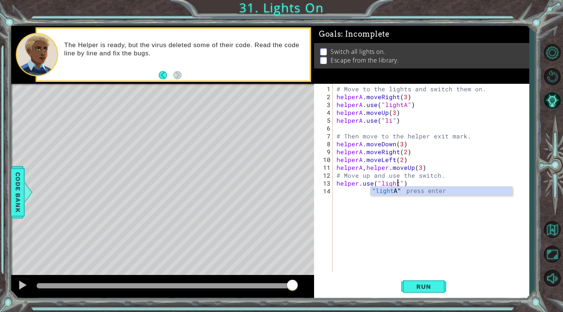
scroll to position [0, 4]
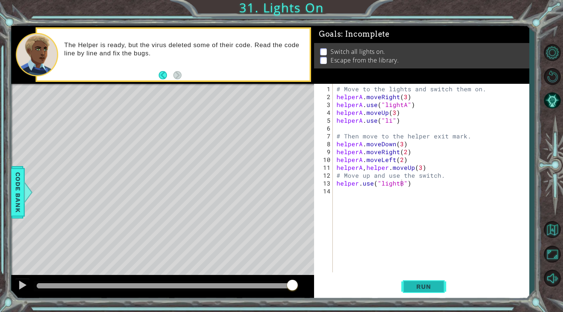
click at [424, 288] on span "Run" at bounding box center [424, 286] width 30 height 7
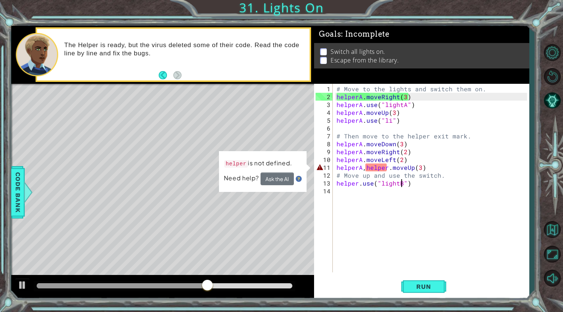
click at [386, 168] on div "# Move to the lights and switch them on. helperA . moveRight ( 3 ) helperA . us…" at bounding box center [433, 187] width 196 height 204
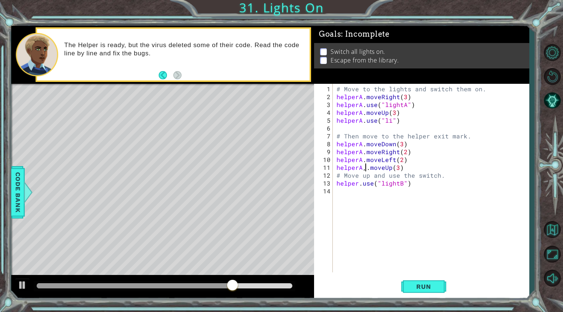
scroll to position [0, 3]
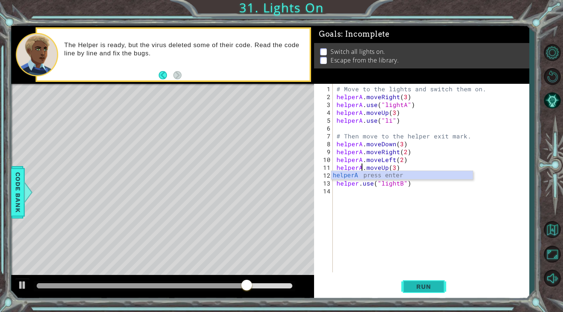
click at [410, 286] on span "Run" at bounding box center [424, 286] width 30 height 7
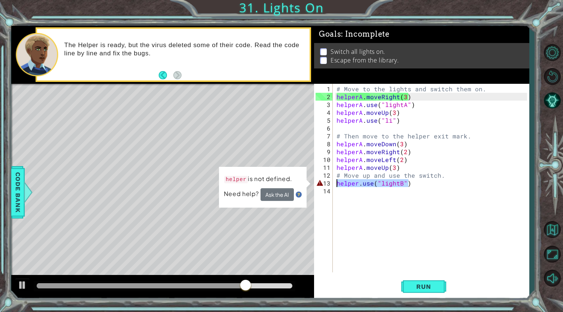
drag, startPoint x: 431, startPoint y: 185, endPoint x: 334, endPoint y: 181, distance: 97.4
click at [334, 181] on div "helperA.moveUp(3) 1 2 3 4 5 6 7 8 9 10 11 12 13 14 # Move to the lights and swi…" at bounding box center [420, 178] width 213 height 189
type textarea "helper.use("lightB")"
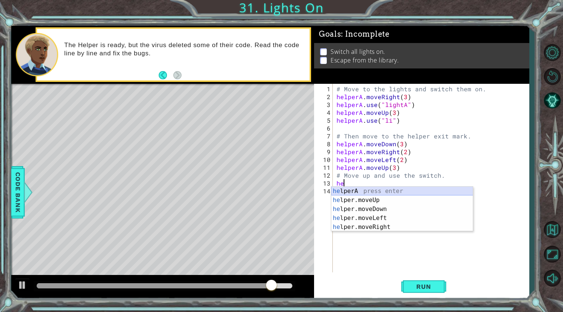
click at [352, 192] on div "he lperA press enter he lper.moveUp press enter he lper.moveDown press enter he…" at bounding box center [402, 218] width 142 height 63
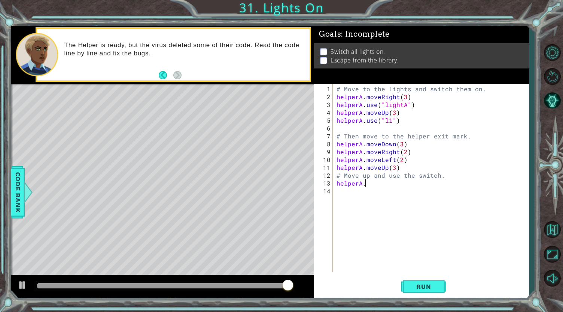
scroll to position [0, 1]
click at [21, 191] on span "Code Bank" at bounding box center [18, 192] width 12 height 46
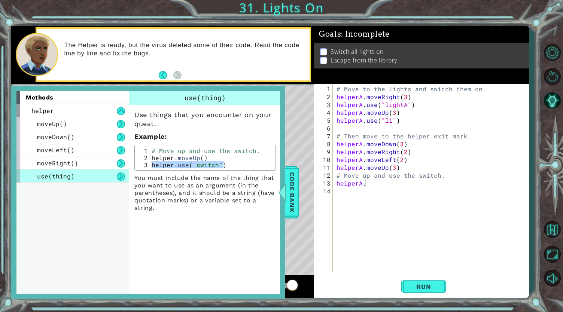
click at [370, 183] on div "# Move to the lights and switch them on. helperA . moveRight ( 3 ) helperA . us…" at bounding box center [433, 187] width 196 height 204
type textarea "helperA.use("lightB")"
click at [295, 201] on span "Code Bank" at bounding box center [292, 192] width 12 height 46
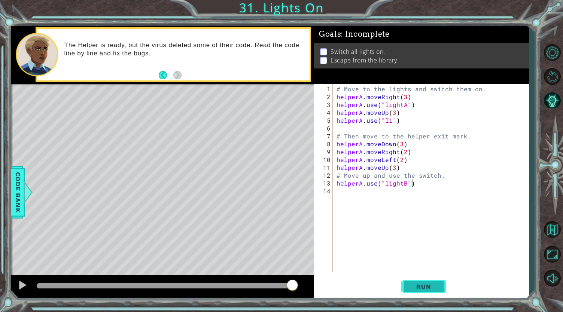
click at [425, 288] on span "Run" at bounding box center [424, 286] width 30 height 7
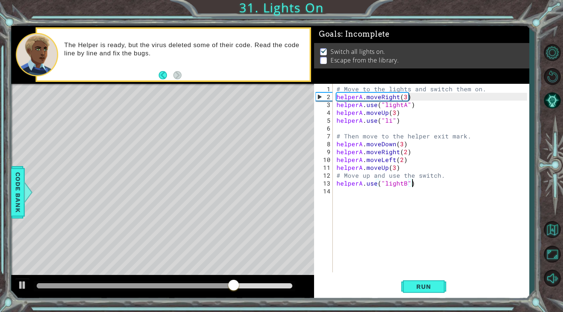
click at [350, 193] on div "# Move to the lights and switch them on. helperA . moveRight ( 3 ) helperA . us…" at bounding box center [433, 187] width 196 height 204
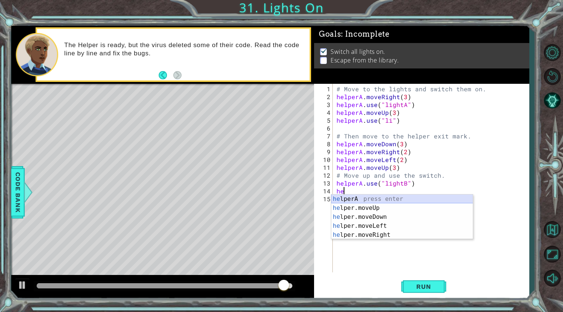
click at [375, 199] on div "he lperA press enter he lper.moveUp press enter he lper.moveDown press enter he…" at bounding box center [402, 226] width 142 height 63
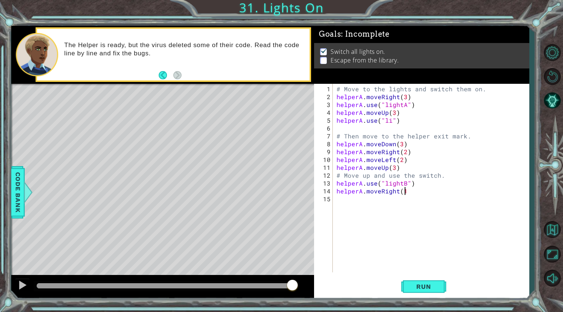
scroll to position [0, 4]
type textarea "helperA.moveRight(1)"
click at [340, 193] on div "# Move to the lights and switch them on. helperA . moveRight ( 3 ) helperA . us…" at bounding box center [433, 187] width 196 height 204
click at [338, 199] on div "# Move to the lights and switch them on. helperA . moveRight ( 3 ) helperA . us…" at bounding box center [433, 187] width 196 height 204
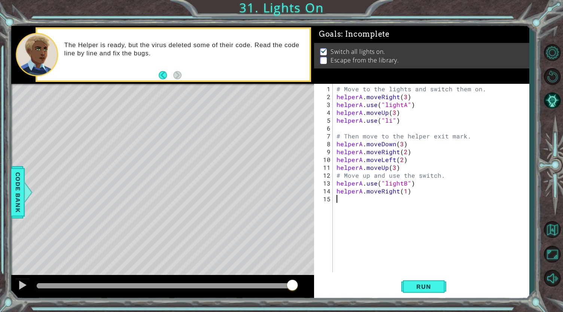
type textarea "H"
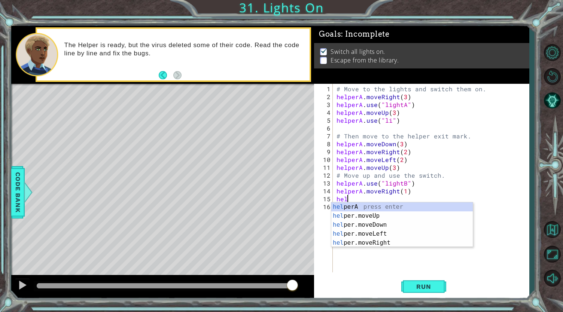
scroll to position [0, 0]
click at [348, 210] on div "help erA press enter help er.moveUp press enter help er.moveDown press enter he…" at bounding box center [402, 233] width 142 height 63
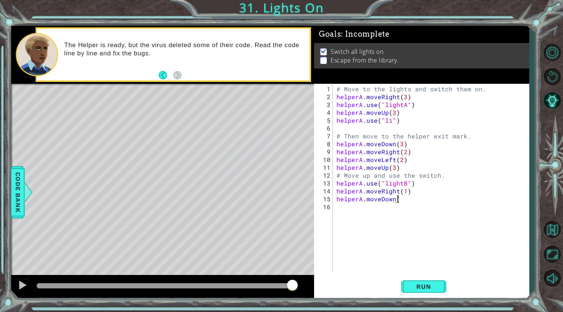
scroll to position [0, 4]
type textarea "helperA.moveDown(1)"
type textarea "H"
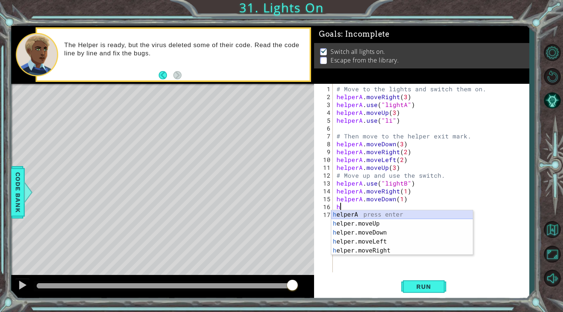
click at [369, 215] on div "h elperA press enter h elper.moveUp press enter h elper.moveDown press enter h …" at bounding box center [402, 241] width 142 height 63
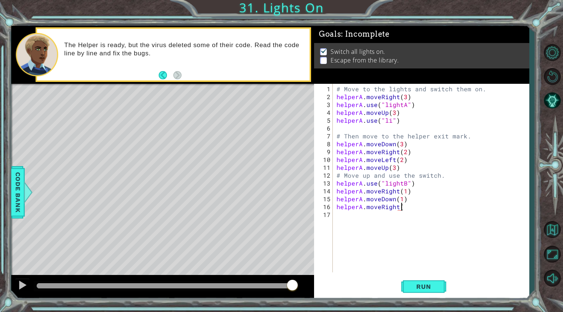
scroll to position [0, 4]
type textarea "helperA.moveRight(1)"
click at [437, 283] on span "Run" at bounding box center [424, 286] width 30 height 7
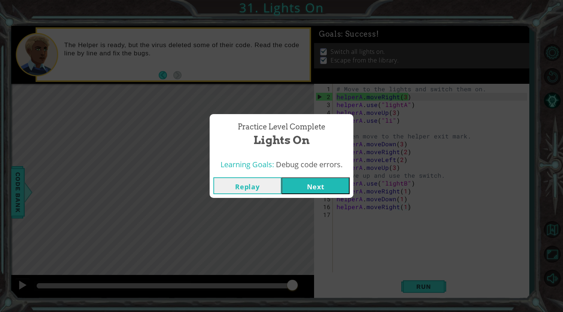
click at [334, 189] on button "Next" at bounding box center [315, 185] width 68 height 17
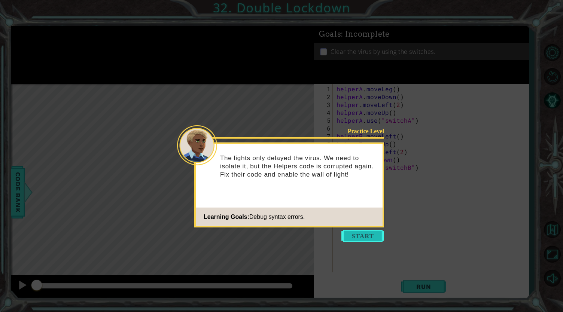
click at [366, 234] on button "Start" at bounding box center [362, 236] width 43 height 12
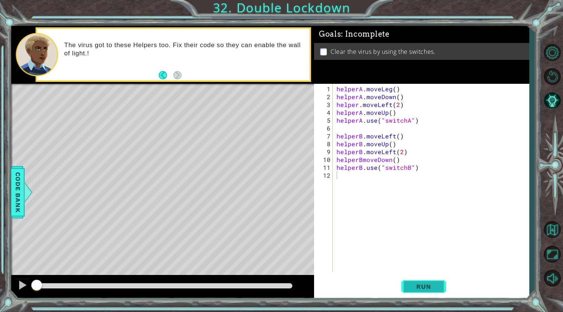
click at [424, 287] on span "Run" at bounding box center [424, 286] width 30 height 7
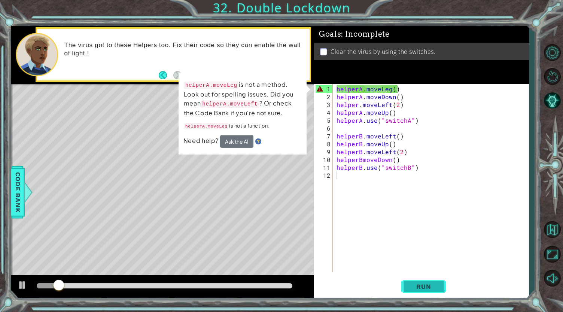
click at [424, 287] on span "Run" at bounding box center [424, 286] width 30 height 7
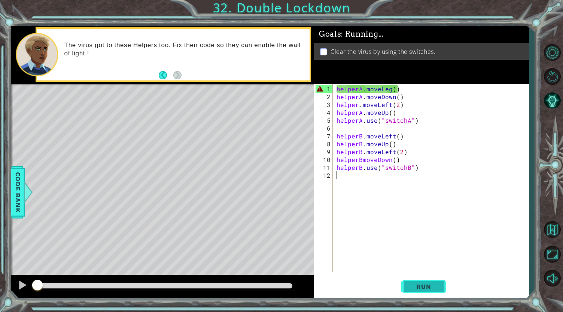
click at [424, 287] on span "Run" at bounding box center [424, 286] width 30 height 7
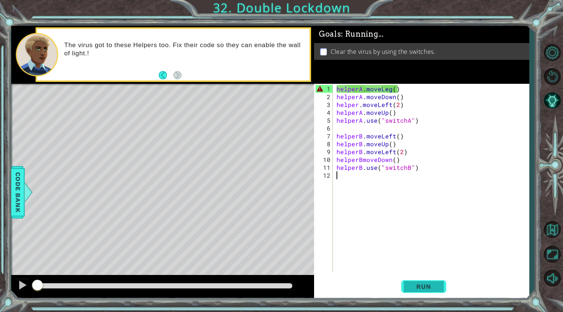
click at [424, 287] on span "Run" at bounding box center [424, 286] width 30 height 7
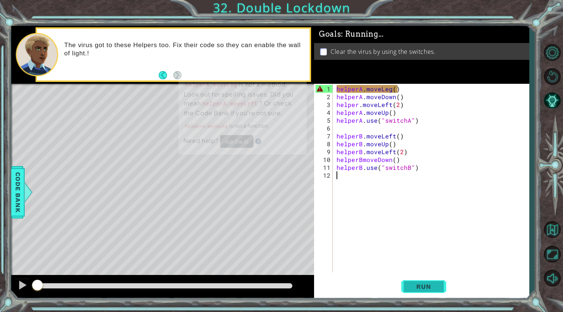
click at [424, 287] on span "Run" at bounding box center [424, 286] width 30 height 7
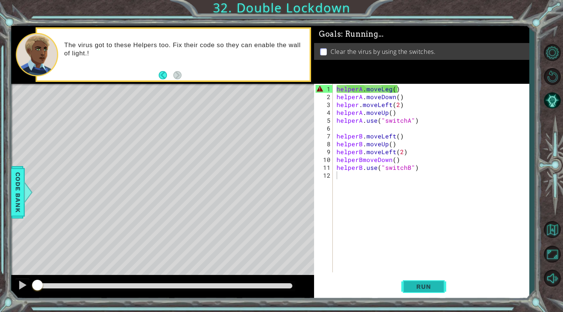
click at [424, 287] on span "Run" at bounding box center [424, 286] width 30 height 7
drag, startPoint x: 424, startPoint y: 287, endPoint x: 459, endPoint y: 330, distance: 55.3
click at [459, 312] on html "1 ההההההההההההההההההההההההההההההההההההההההההההההההההההההההההההההההההההההההההההה…" at bounding box center [281, 156] width 563 height 312
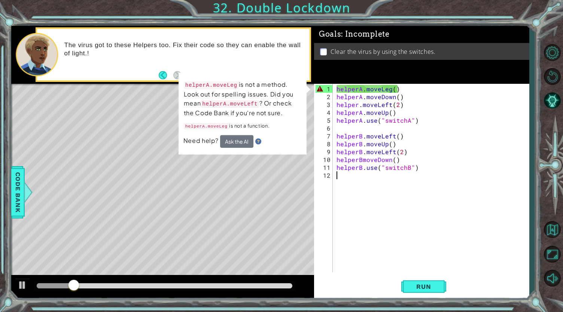
click at [412, 202] on div "helperA . moveLeg ( ) helperA . moveDown ( ) helper . moveLeft ( 2 ) helperA . …" at bounding box center [433, 187] width 196 height 204
click at [427, 284] on span "Run" at bounding box center [424, 286] width 30 height 7
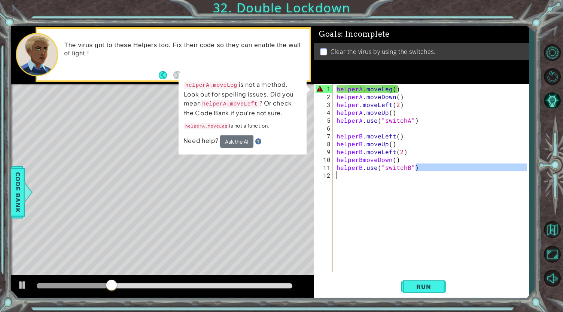
drag, startPoint x: 425, startPoint y: 168, endPoint x: 324, endPoint y: 196, distance: 104.9
click at [324, 196] on div "1 2 3 4 5 6 7 8 9 10 11 12 helperA . moveLeg ( ) helperA . moveDown ( ) helper …" at bounding box center [420, 178] width 213 height 189
type textarea "helperB.use("switchB")"
click at [420, 287] on span "Run" at bounding box center [424, 286] width 30 height 7
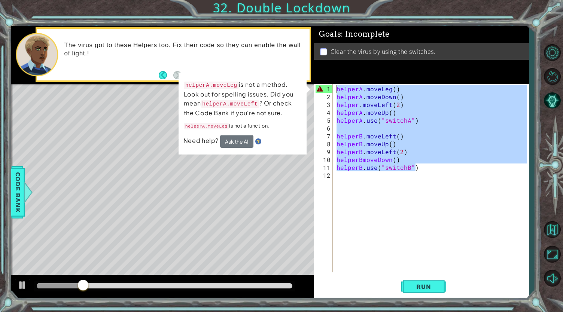
drag, startPoint x: 418, startPoint y: 168, endPoint x: 330, endPoint y: 74, distance: 129.4
click at [330, 74] on div "Goals : Incomplete Clear the virus by using the switches. 1 2 3 4 5 6 7 8 9 10 …" at bounding box center [421, 162] width 215 height 273
type textarea "helperA.moveLeg() helperA.moveDown()"
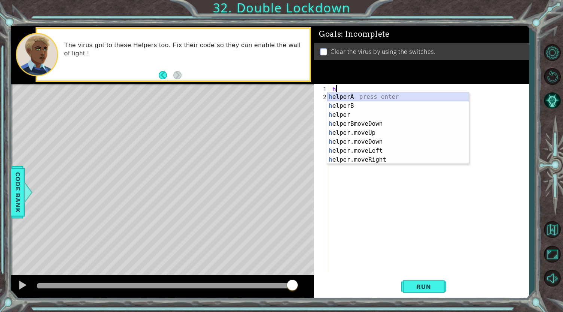
click at [365, 97] on div "h elperA press enter h elperB press enter h elper press enter h elperBmoveDown …" at bounding box center [398, 137] width 142 height 90
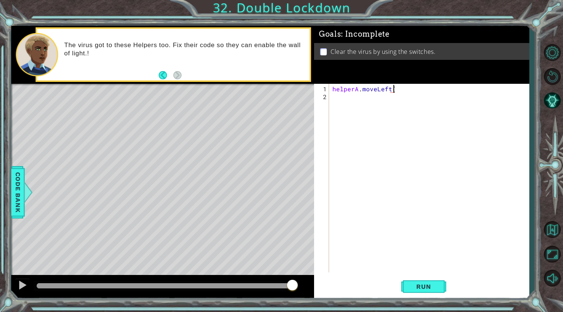
scroll to position [0, 4]
type textarea "helperA.moveLeft(1)"
click at [364, 98] on div "helperA . moveLeft ( 1 )" at bounding box center [430, 187] width 199 height 204
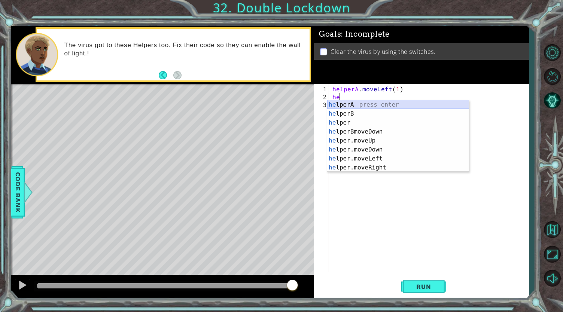
click at [364, 106] on div "he lperA press enter he lperB press enter he lper press enter he lperBmoveDown …" at bounding box center [398, 145] width 142 height 90
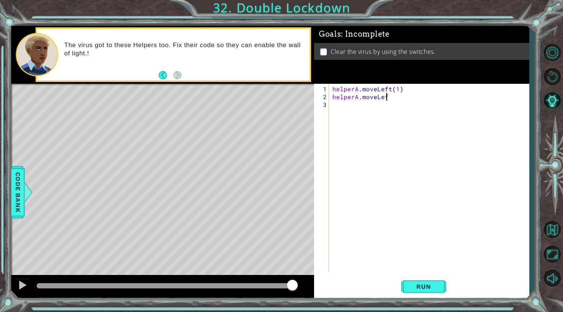
scroll to position [0, 3]
drag, startPoint x: 375, startPoint y: 95, endPoint x: 386, endPoint y: 75, distance: 22.8
click at [386, 75] on div "Goals : Incomplete Clear the virus by using the switches. helperA.moveLeft 1 2 …" at bounding box center [421, 162] width 215 height 273
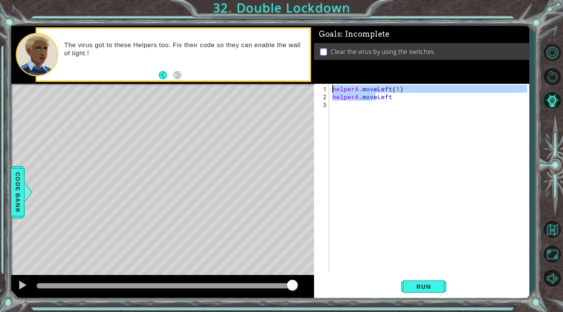
click at [394, 96] on div "helperA . moveLeft ( 1 ) helperA . moveLeft" at bounding box center [430, 187] width 199 height 204
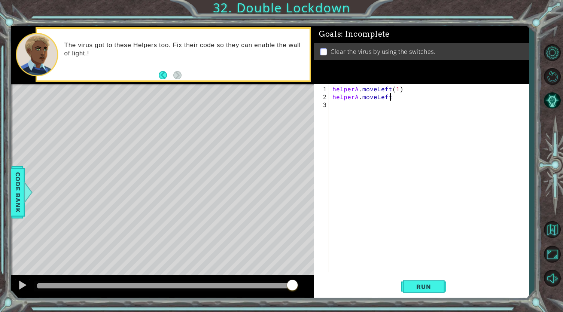
scroll to position [0, 3]
click at [391, 95] on div "helperA . moveLeft ( 1 ) helperA . moveLeft (" at bounding box center [430, 187] width 199 height 204
type textarea "helperA.moveDown("
click at [395, 101] on div "helperA . moveLeft ( 1 ) helperA . moveDown (" at bounding box center [430, 187] width 199 height 204
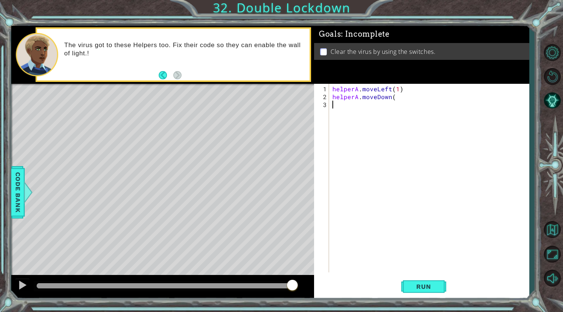
scroll to position [0, 0]
click at [395, 96] on div "helperA . moveLeft ( 1 ) helperA . moveDown (" at bounding box center [430, 187] width 199 height 204
type textarea "helperA.moveDown(1)"
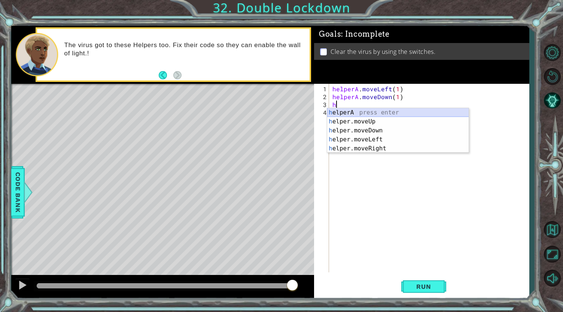
click at [390, 112] on div "h elperA press enter h elper.moveUp press enter h elper.moveDown press enter h …" at bounding box center [398, 139] width 142 height 63
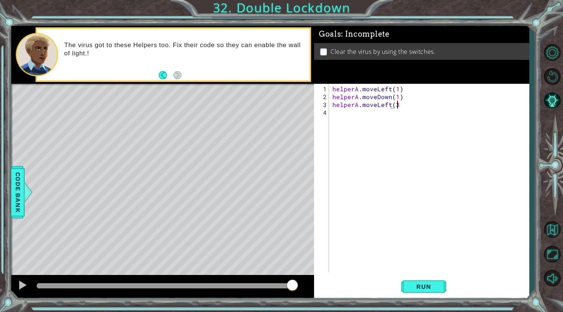
scroll to position [0, 4]
type textarea "helperA.moveLeft(3)"
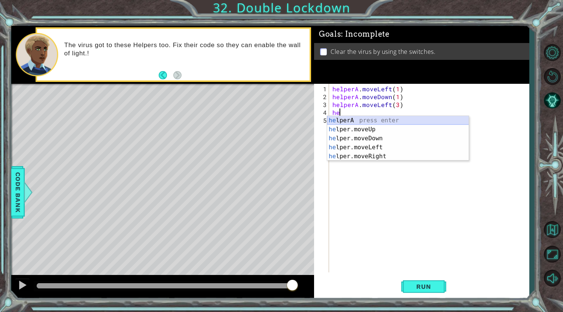
click at [367, 118] on div "he lperA press enter he lper.moveUp press enter he lper.moveDown press enter he…" at bounding box center [398, 147] width 142 height 63
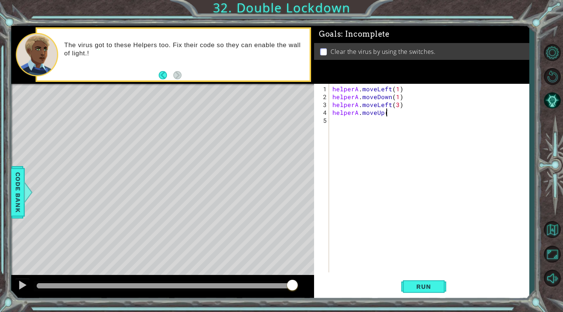
scroll to position [0, 3]
type textarea "helperA.moveUp(1)"
click at [341, 119] on div "helperA . moveLeft ( 1 ) helperA . moveDown ( 1 ) helperA . moveLeft ( 3 ) help…" at bounding box center [430, 187] width 199 height 204
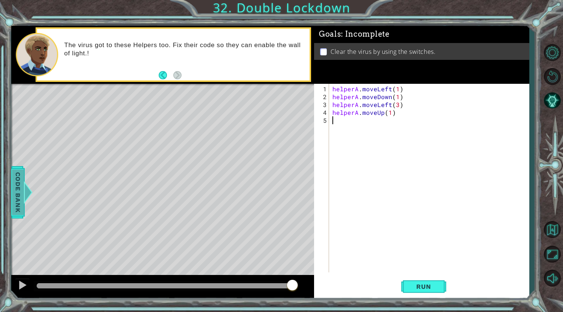
click at [17, 190] on span "Code Bank" at bounding box center [18, 192] width 12 height 46
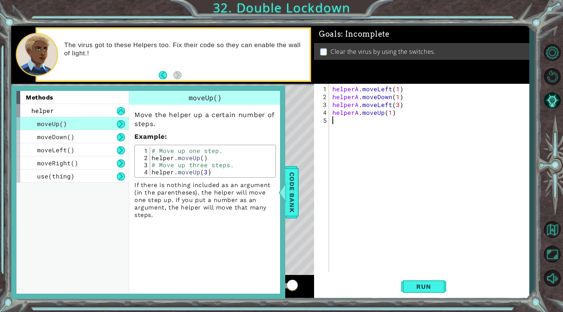
click at [340, 119] on div "helperA . moveLeft ( 1 ) helperA . moveDown ( 1 ) helperA . moveLeft ( 3 ) help…" at bounding box center [430, 187] width 199 height 204
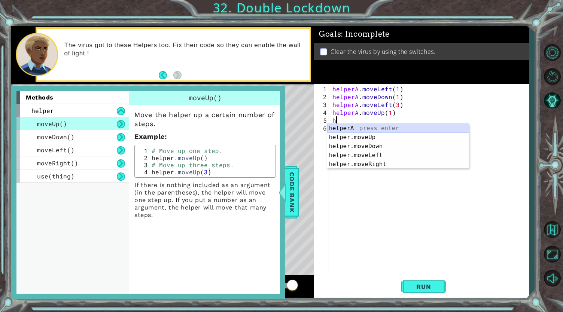
click at [345, 126] on div "h elperA press enter h elper.moveUp press enter h elper.moveDown press enter h …" at bounding box center [398, 155] width 142 height 63
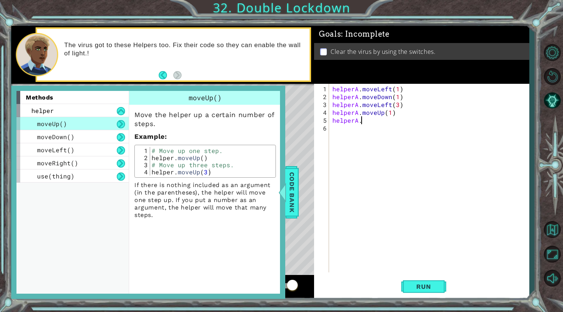
scroll to position [0, 1]
type textarea "helperA."
click at [94, 175] on div "use(thing)" at bounding box center [72, 176] width 112 height 13
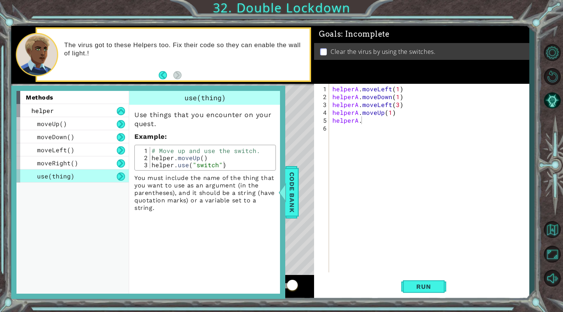
click at [370, 122] on div "helperA . moveLeft ( 1 ) helperA . moveDown ( 1 ) helperA . moveLeft ( 3 ) help…" at bounding box center [430, 187] width 199 height 204
type textarea "# Move up and use the switch."
drag, startPoint x: 261, startPoint y: 149, endPoint x: 165, endPoint y: 145, distance: 96.2
click at [165, 145] on div "# Move up and use the switch. 1 2 3 # Move up and use the switch. helper . move…" at bounding box center [204, 158] width 141 height 26
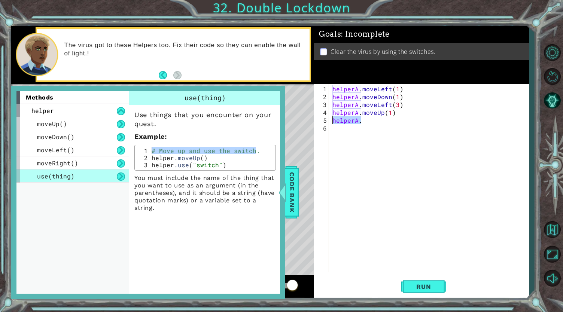
drag, startPoint x: 363, startPoint y: 119, endPoint x: 331, endPoint y: 120, distance: 32.2
click at [331, 120] on div "helperA . moveLeft ( 1 ) helperA . moveDown ( 1 ) helperA . moveLeft ( 3 ) help…" at bounding box center [429, 178] width 196 height 189
paste textarea "# Move up and use the switch."
type textarea "# Move up and use the switch."
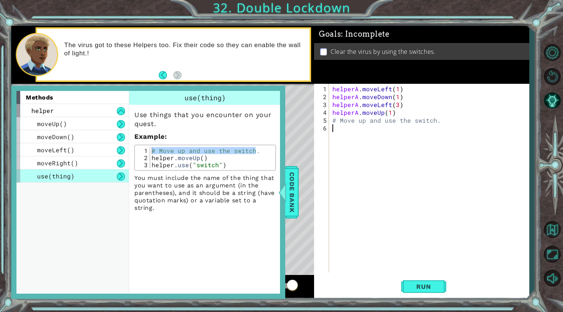
click at [344, 128] on div "helperA . moveLeft ( 1 ) helperA . moveDown ( 1 ) helperA . moveLeft ( 3 ) help…" at bounding box center [430, 187] width 199 height 204
type textarea "helper.use("switch")"
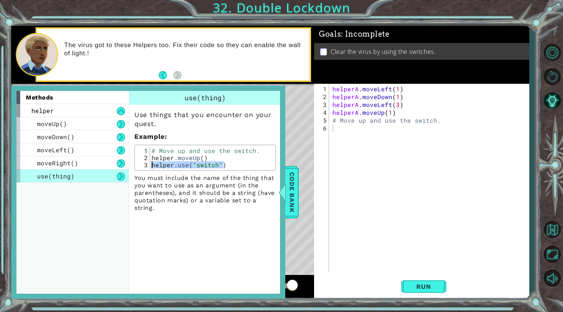
drag, startPoint x: 225, startPoint y: 167, endPoint x: 153, endPoint y: 165, distance: 72.6
click at [153, 165] on div "# Move up and use the switch. helper . moveUp ( ) helper . use ( "switch" )" at bounding box center [212, 165] width 124 height 36
click at [335, 128] on div "helperA . moveLeft ( 1 ) helperA . moveDown ( 1 ) helperA . moveLeft ( 3 ) help…" at bounding box center [430, 187] width 199 height 204
paste textarea "helper.use("switch")"
click at [290, 184] on span "Code Bank" at bounding box center [292, 192] width 12 height 46
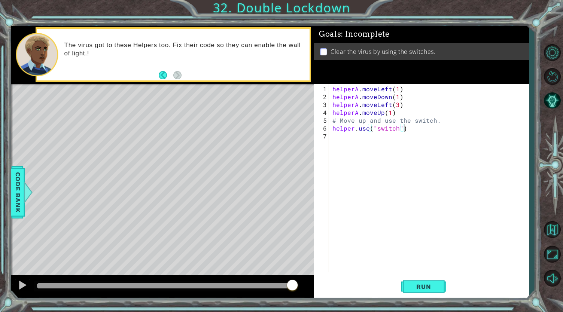
click at [396, 128] on div "helperA . moveLeft ( 1 ) helperA . moveDown ( 1 ) helperA . moveLeft ( 3 ) help…" at bounding box center [430, 187] width 199 height 204
click at [416, 285] on span "Run" at bounding box center [424, 286] width 30 height 7
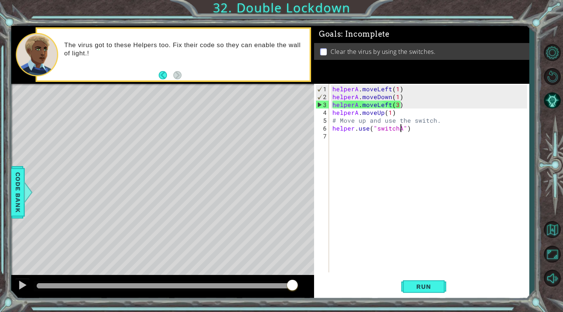
click at [397, 104] on div "helperA . moveLeft ( 1 ) helperA . moveDown ( 1 ) helperA . moveLeft ( 3 ) help…" at bounding box center [430, 187] width 199 height 204
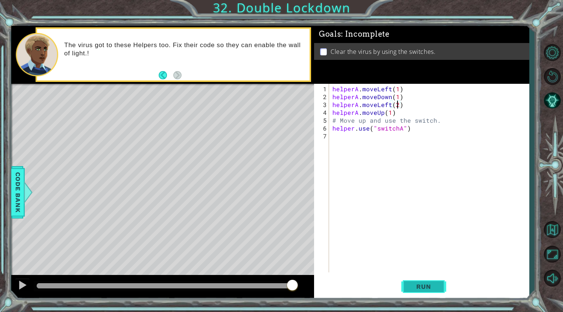
click at [430, 286] on span "Run" at bounding box center [424, 286] width 30 height 7
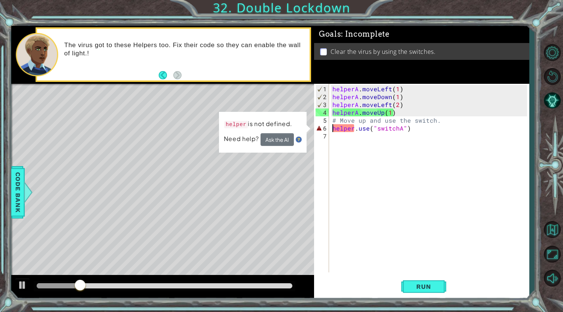
click at [332, 126] on div "helperA . moveLeft ( 1 ) helperA . moveDown ( 1 ) helperA . moveLeft ( 2 ) help…" at bounding box center [430, 187] width 199 height 204
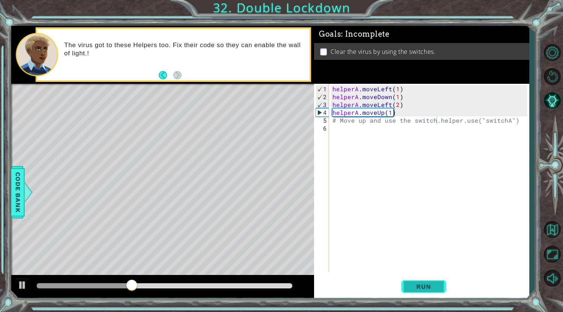
click at [434, 282] on button "Run" at bounding box center [423, 286] width 45 height 21
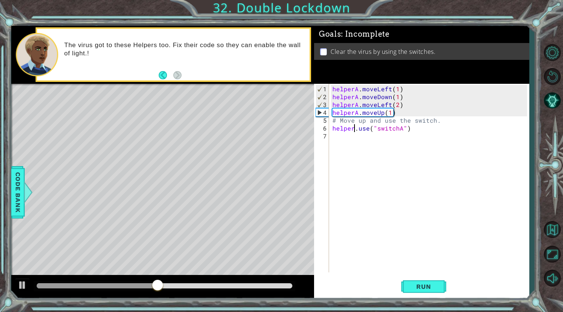
click at [355, 131] on div "helperA . moveLeft ( 1 ) helperA . moveDown ( 1 ) helperA . moveLeft ( 2 ) help…" at bounding box center [430, 187] width 199 height 204
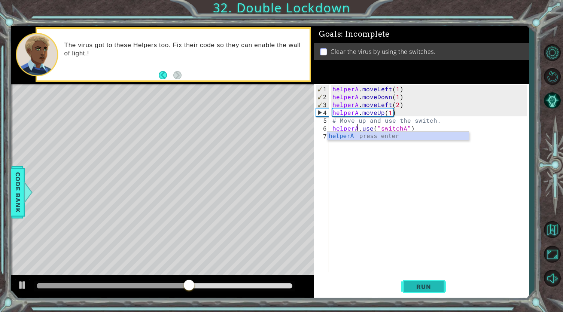
type textarea "helperA.use("switchA")"
click at [404, 285] on button "Run" at bounding box center [423, 286] width 45 height 21
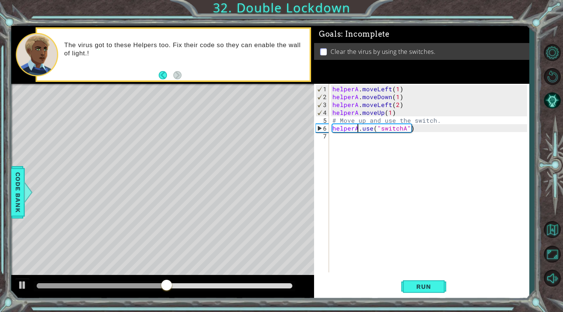
click at [384, 165] on div "helperA . moveLeft ( 1 ) helperA . moveDown ( 1 ) helperA . moveLeft ( 2 ) help…" at bounding box center [430, 187] width 199 height 204
click at [341, 141] on div "helperA . moveLeft ( 1 ) helperA . moveDown ( 1 ) helperA . moveLeft ( 2 ) help…" at bounding box center [430, 187] width 199 height 204
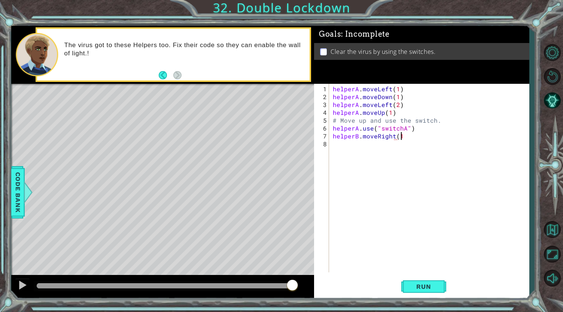
scroll to position [0, 4]
type textarea "helperB.moveRight(1)"
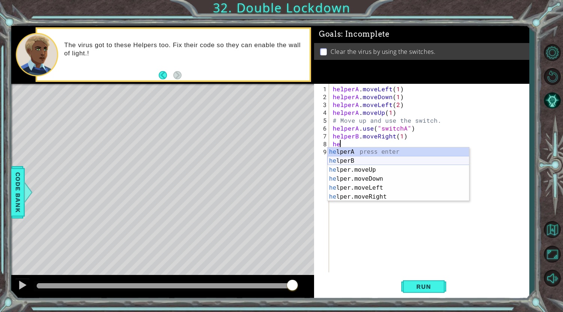
click at [355, 159] on div "he lperA press enter he lperB press enter he lper.moveUp press enter he lper.mo…" at bounding box center [398, 183] width 142 height 72
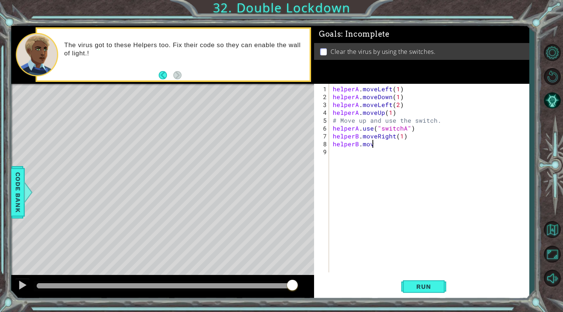
scroll to position [0, 2]
click at [400, 136] on div "helperA . moveLeft ( 1 ) helperA . moveDown ( 1 ) helperA . moveLeft ( 2 ) help…" at bounding box center [430, 187] width 199 height 204
click at [380, 144] on div "helperA . moveLeft ( 1 ) helperA . moveDown ( 1 ) helperA . moveLeft ( 2 ) help…" at bounding box center [430, 187] width 199 height 204
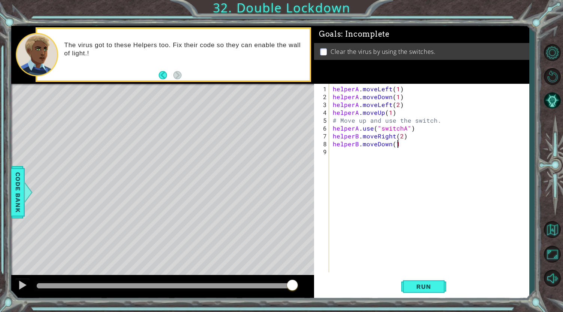
type textarea "helperB.moveDown(1)"
click at [19, 191] on span "Code Bank" at bounding box center [18, 192] width 12 height 46
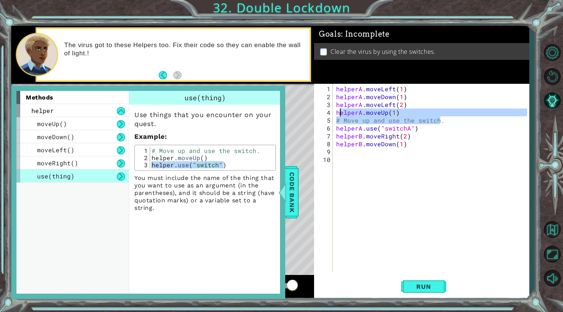
drag, startPoint x: 442, startPoint y: 121, endPoint x: 339, endPoint y: 115, distance: 103.4
click at [339, 115] on div "helperA . moveLeft ( 1 ) helperA . moveDown ( 1 ) helperA . moveLeft ( 2 ) help…" at bounding box center [433, 187] width 196 height 204
click at [446, 120] on div "helperA . moveLeft ( 1 ) helperA . moveDown ( 1 ) helperA . moveLeft ( 2 ) help…" at bounding box center [431, 178] width 192 height 189
type textarea "# Move up and use the switch."
drag, startPoint x: 445, startPoint y: 120, endPoint x: 337, endPoint y: 120, distance: 108.1
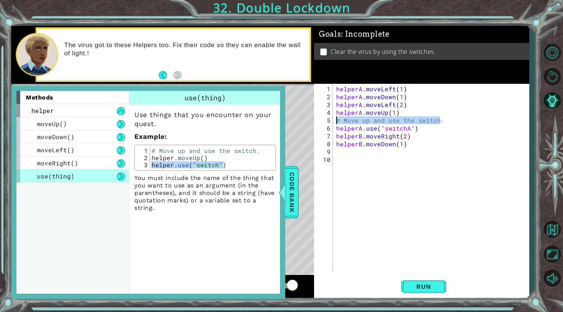
click at [337, 120] on div "helperA . moveLeft ( 1 ) helperA . moveDown ( 1 ) helperA . moveLeft ( 2 ) help…" at bounding box center [433, 187] width 196 height 204
click at [295, 194] on span "Code Bank" at bounding box center [292, 192] width 12 height 46
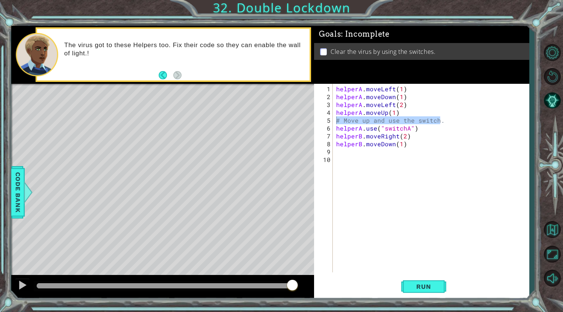
click at [342, 153] on div "helperA . moveLeft ( 1 ) helperA . moveDown ( 1 ) helperA . moveLeft ( 2 ) help…" at bounding box center [433, 187] width 196 height 204
paste textarea "# Move up and use the switch."
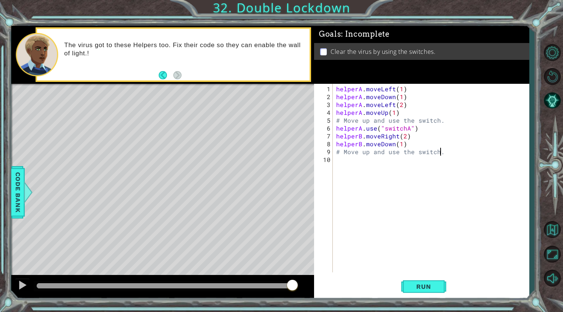
click at [367, 152] on div "helperA . moveLeft ( 1 ) helperA . moveDown ( 1 ) helperA . moveLeft ( 2 ) help…" at bounding box center [433, 187] width 196 height 204
type textarea "# Move down and use the switch."
click at [352, 162] on div "helperA . moveLeft ( 1 ) helperA . moveDown ( 1 ) helperA . moveLeft ( 2 ) help…" at bounding box center [433, 187] width 196 height 204
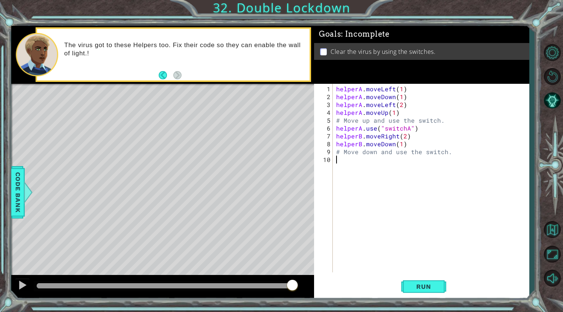
scroll to position [0, 0]
drag, startPoint x: 418, startPoint y: 130, endPoint x: 335, endPoint y: 126, distance: 82.4
click at [335, 126] on div "helperA . moveLeft ( 1 ) helperA . moveDown ( 1 ) helperA . moveLeft ( 2 ) help…" at bounding box center [433, 187] width 196 height 204
type textarea "helperA.use("switchA")"
click at [347, 163] on div "helperA . moveLeft ( 1 ) helperA . moveDown ( 1 ) helperA . moveLeft ( 2 ) help…" at bounding box center [433, 187] width 196 height 204
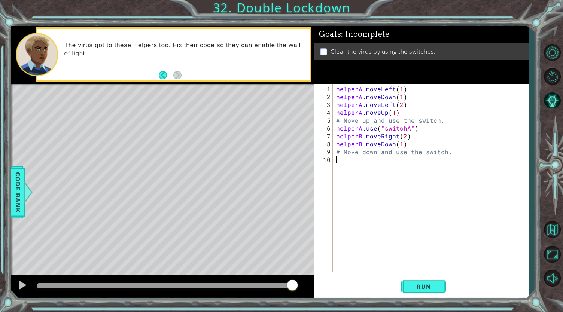
type textarea "h"
paste textarea "helperA.use("switchA")"
click at [360, 159] on div "helperA . moveLeft ( 1 ) helperA . moveDown ( 1 ) helperA . moveLeft ( 2 ) help…" at bounding box center [433, 187] width 196 height 204
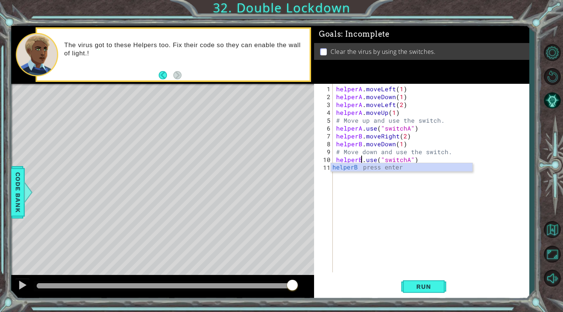
scroll to position [0, 1]
click at [408, 160] on div "helperA . moveLeft ( 1 ) helperA . moveDown ( 1 ) helperA . moveLeft ( 2 ) help…" at bounding box center [433, 187] width 196 height 204
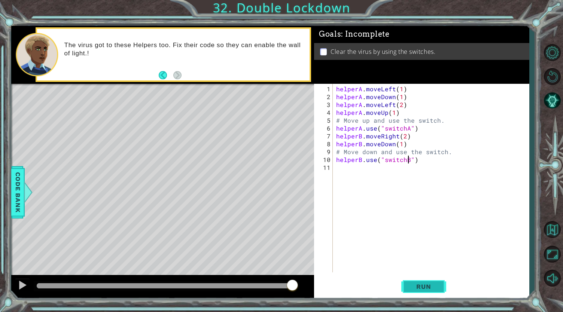
click at [421, 282] on button "Run" at bounding box center [423, 286] width 45 height 21
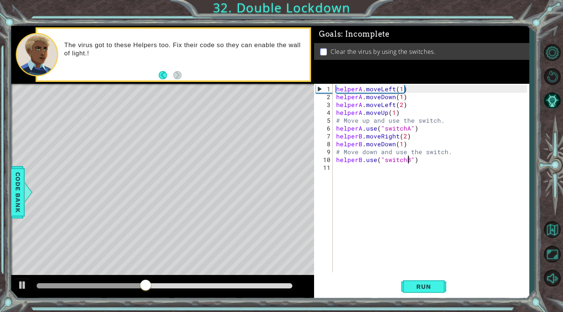
click at [397, 136] on div "helperA . moveLeft ( 1 ) helperA . moveDown ( 1 ) helperA . moveLeft ( 2 ) help…" at bounding box center [433, 187] width 196 height 204
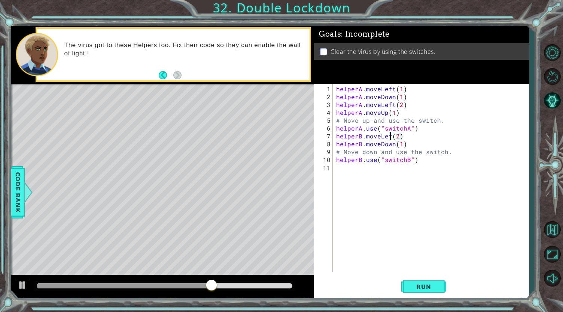
scroll to position [0, 4]
click at [417, 283] on span "Run" at bounding box center [424, 286] width 30 height 7
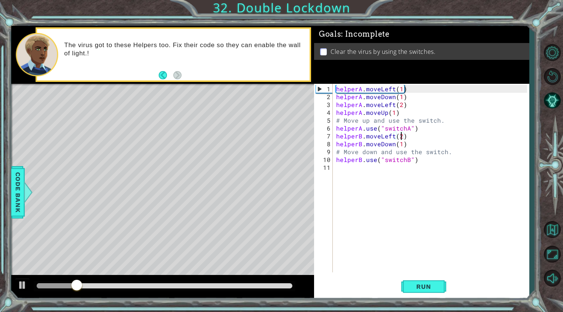
click at [400, 137] on div "helperA . moveLeft ( 1 ) helperA . moveDown ( 1 ) helperA . moveLeft ( 2 ) help…" at bounding box center [433, 187] width 196 height 204
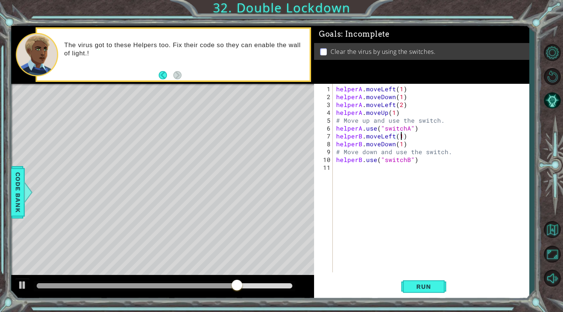
click at [394, 145] on div "helperA . moveLeft ( 1 ) helperA . moveDown ( 1 ) helperA . moveLeft ( 2 ) help…" at bounding box center [433, 187] width 196 height 204
type textarea "helperB.moveUp(1)"
click at [398, 144] on div "helperA . moveLeft ( 1 ) helperA . moveDown ( 1 ) helperA . moveLeft ( 2 ) help…" at bounding box center [433, 187] width 196 height 204
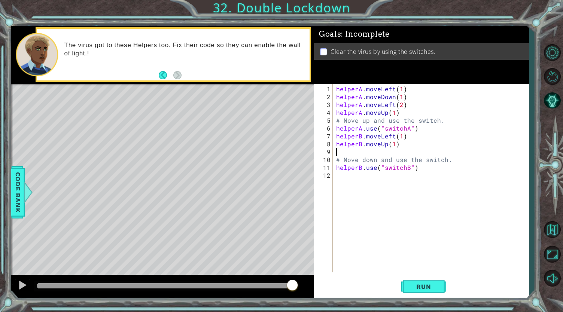
scroll to position [0, 0]
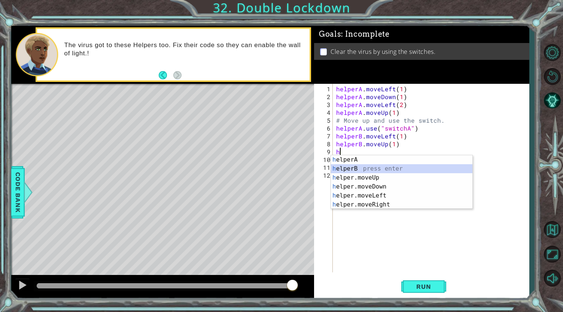
click at [353, 169] on div "h elperA press enter h elperB press enter h elper.moveUp press enter h elper.mo…" at bounding box center [402, 191] width 142 height 72
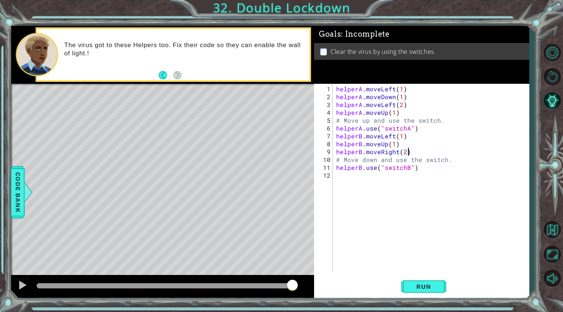
scroll to position [0, 4]
click at [425, 283] on span "Run" at bounding box center [424, 286] width 30 height 7
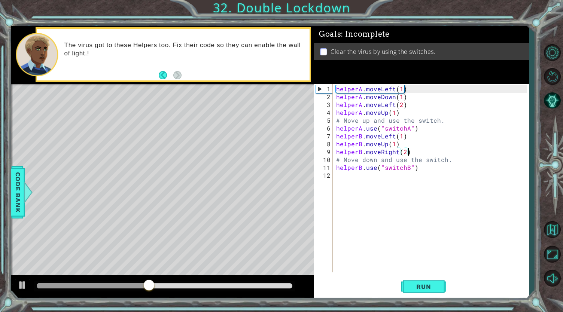
click at [397, 152] on div "helperA . moveLeft ( 1 ) helperA . moveDown ( 1 ) helperA . moveLeft ( 2 ) help…" at bounding box center [433, 187] width 196 height 204
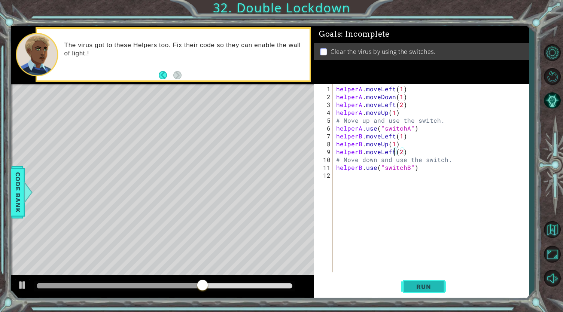
type textarea "helperB.moveLeft(2)"
click at [414, 292] on button "Run" at bounding box center [423, 286] width 45 height 21
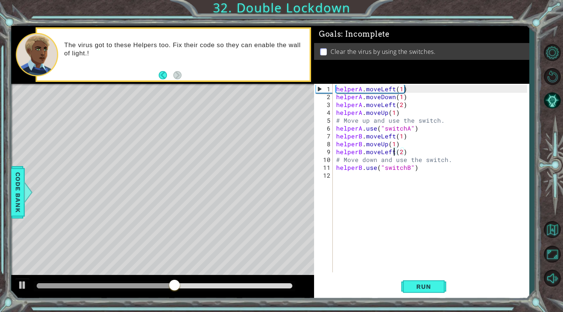
click at [408, 150] on div "helperA . moveLeft ( 1 ) helperA . moveDown ( 1 ) helperA . moveLeft ( 2 ) help…" at bounding box center [433, 187] width 196 height 204
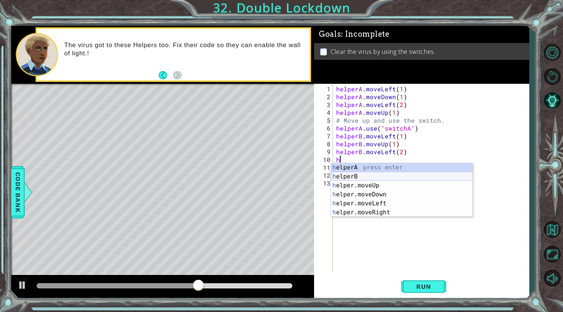
click at [360, 177] on div "h elperA press enter h elperB press enter h elper.moveUp press enter h elper.mo…" at bounding box center [402, 199] width 142 height 72
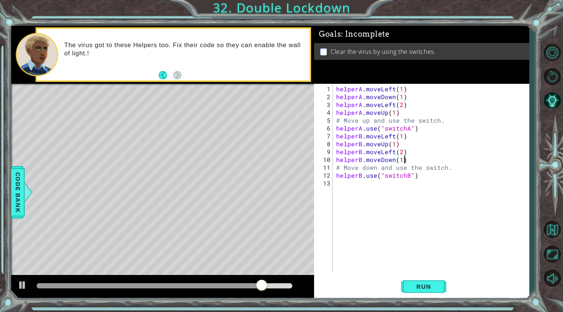
scroll to position [0, 4]
type textarea "helperB.moveDown(1)"
click at [420, 294] on button "Run" at bounding box center [423, 286] width 45 height 21
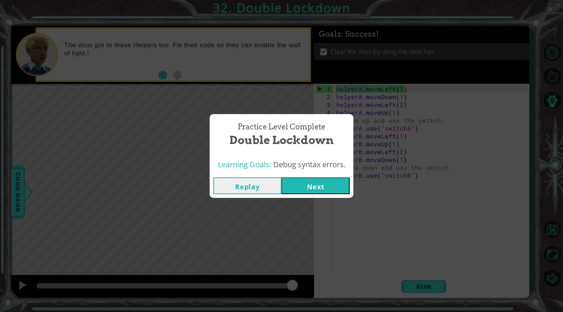
click at [326, 187] on button "Next" at bounding box center [315, 185] width 68 height 17
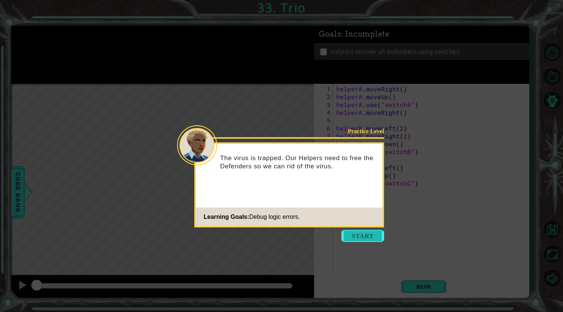
click at [362, 230] on button "Start" at bounding box center [362, 236] width 43 height 12
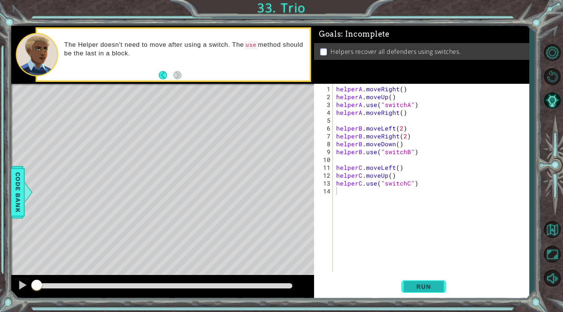
click at [422, 290] on span "Run" at bounding box center [424, 286] width 30 height 7
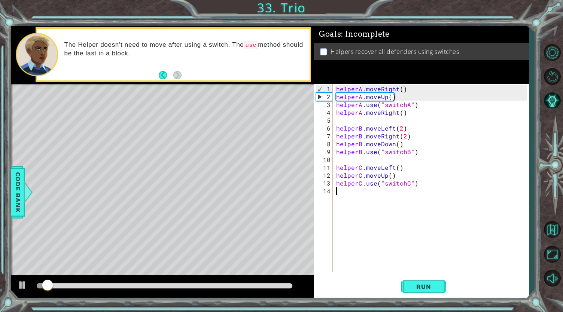
drag, startPoint x: 421, startPoint y: 287, endPoint x: 399, endPoint y: 261, distance: 34.3
click at [399, 261] on div "helperA . moveRight ( ) helperA . moveUp ( ) helperA . use ( "switchA" ) helper…" at bounding box center [433, 187] width 196 height 204
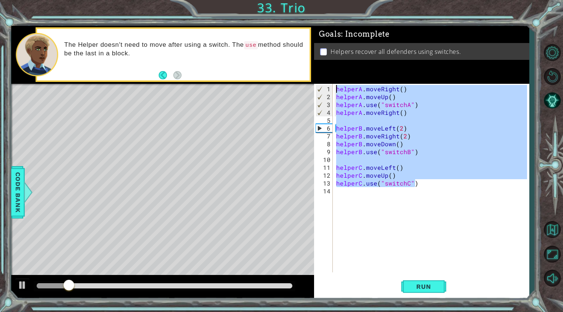
drag, startPoint x: 421, startPoint y: 184, endPoint x: 332, endPoint y: 81, distance: 136.9
click at [332, 81] on div "Goals : Incomplete Helpers recover all defenders using switches. 1 2 3 4 5 6 7 …" at bounding box center [421, 162] width 215 height 273
type textarea "helperA.moveRight() helperA.moveUp()"
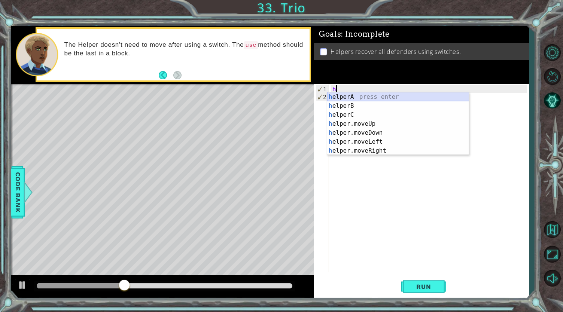
click at [341, 96] on div "h elperA press enter h elperB press enter h elperC press enter h elper.moveUp p…" at bounding box center [398, 132] width 142 height 81
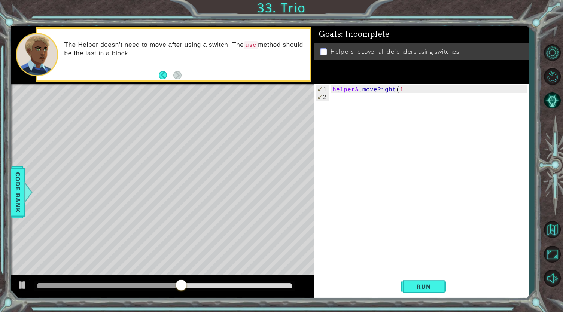
scroll to position [0, 4]
click at [352, 89] on div "helperA . moveRight ( 1 )" at bounding box center [430, 187] width 199 height 204
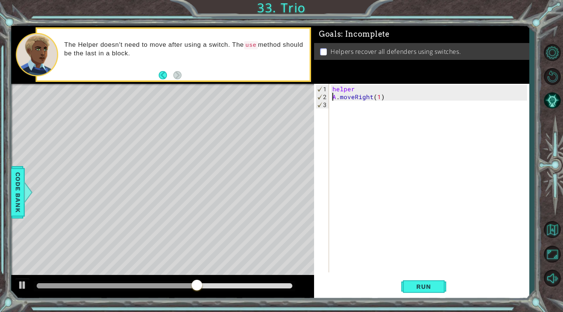
scroll to position [0, 3]
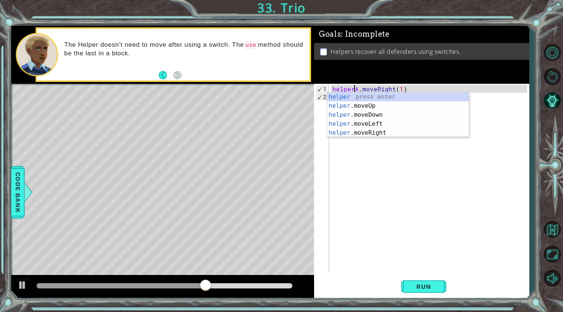
type textarea "helperA.moveRight(1)"
click at [409, 86] on div "helperA . moveRight ( 1 )" at bounding box center [430, 187] width 199 height 204
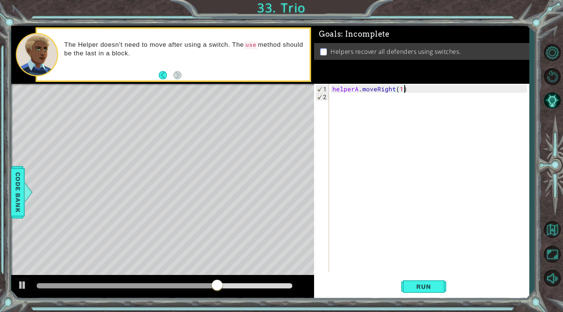
scroll to position [0, 0]
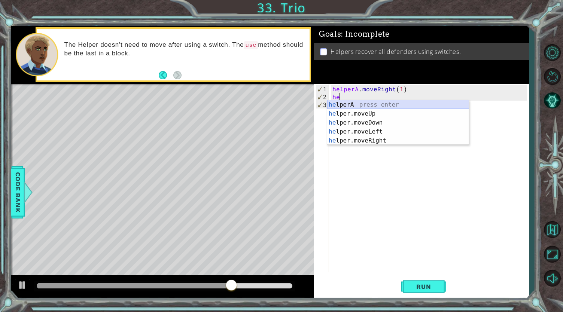
click at [396, 103] on div "he lperA press enter he lper.moveUp press enter he lper.moveDown press enter he…" at bounding box center [398, 131] width 142 height 63
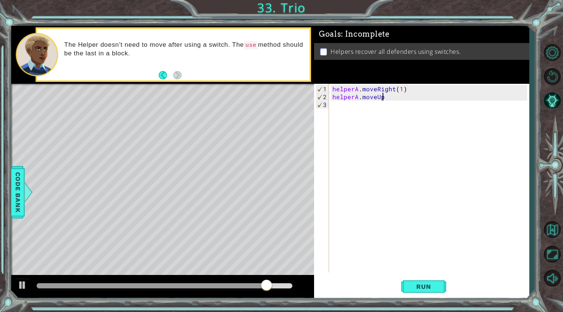
scroll to position [0, 3]
type textarea "helperA.moveUp(1)"
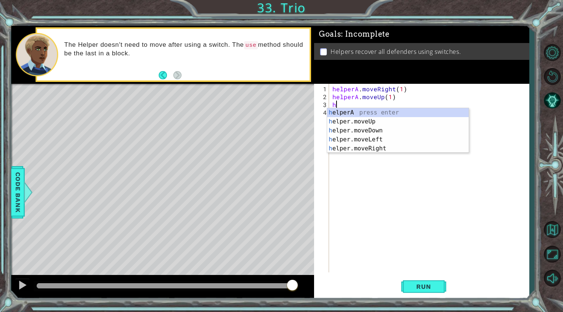
click at [390, 110] on div "h elperA press enter h elper.moveUp press enter h elper.moveDown press enter h …" at bounding box center [398, 139] width 142 height 63
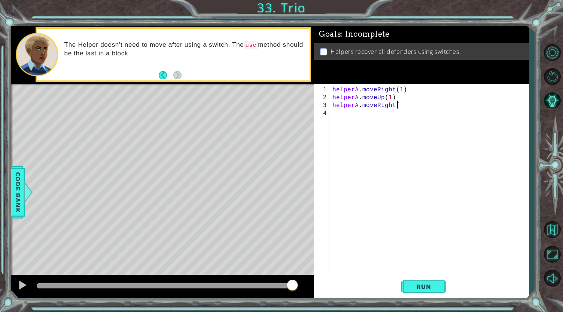
scroll to position [0, 4]
type textarea "helperA.moveRight(1)"
click at [16, 188] on span "Code Bank" at bounding box center [18, 192] width 12 height 46
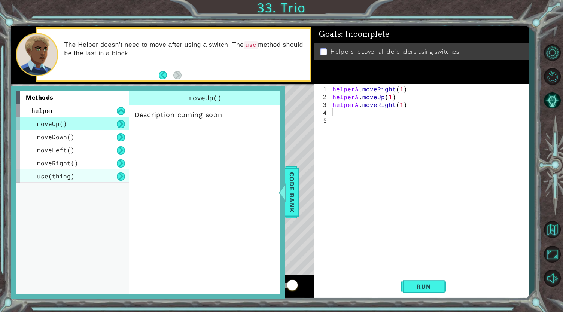
click at [92, 179] on div "use(thing)" at bounding box center [72, 176] width 112 height 13
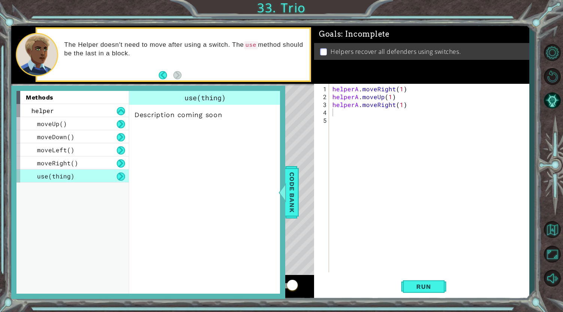
click at [120, 176] on button at bounding box center [121, 177] width 8 height 8
click at [289, 182] on span "Code Bank" at bounding box center [292, 192] width 12 height 46
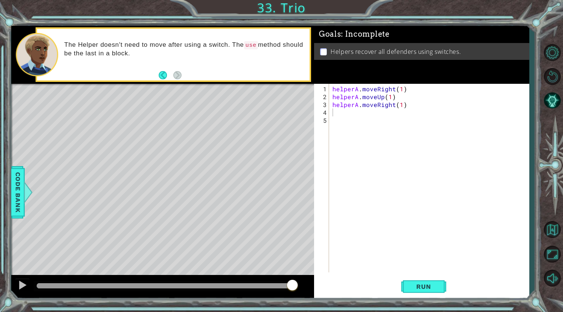
click at [346, 115] on div "helperA . moveRight ( 1 ) helperA . moveUp ( 1 ) helperA . moveRight ( 1 )" at bounding box center [430, 187] width 199 height 204
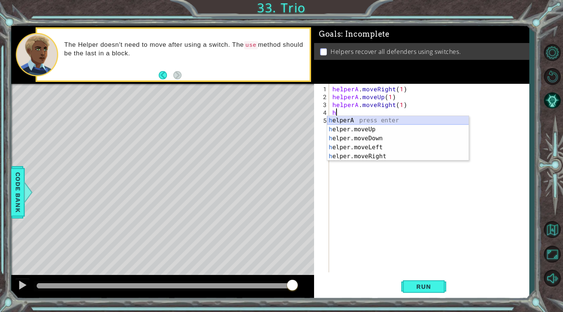
click at [348, 120] on div "h elperA press enter h elper.moveUp press enter h elper.moveDown press enter h …" at bounding box center [398, 147] width 142 height 63
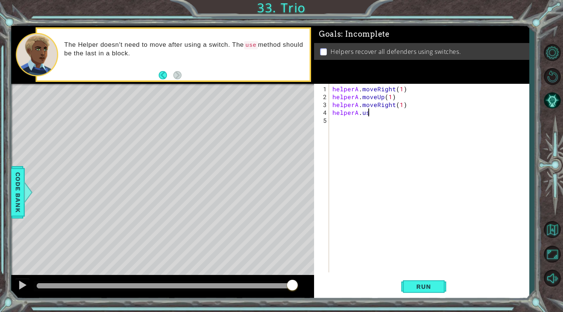
scroll to position [0, 2]
click at [26, 188] on div at bounding box center [28, 192] width 9 height 22
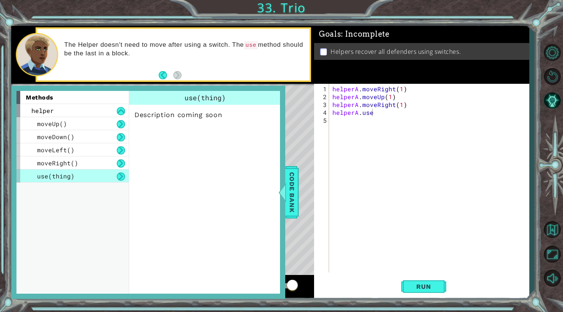
click at [200, 117] on p "Description coming soon" at bounding box center [204, 114] width 141 height 9
click at [294, 194] on span "Code Bank" at bounding box center [292, 192] width 12 height 46
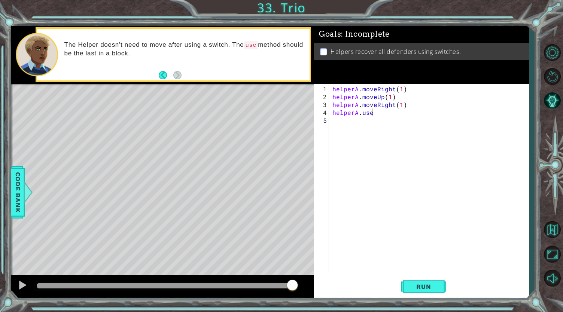
click at [382, 114] on div "helperA . moveRight ( 1 ) helperA . moveUp ( 1 ) helperA . moveRight ( 1 ) help…" at bounding box center [430, 187] width 199 height 204
type textarea "helperA.use("switchA")"
click at [427, 283] on span "Run" at bounding box center [424, 286] width 30 height 7
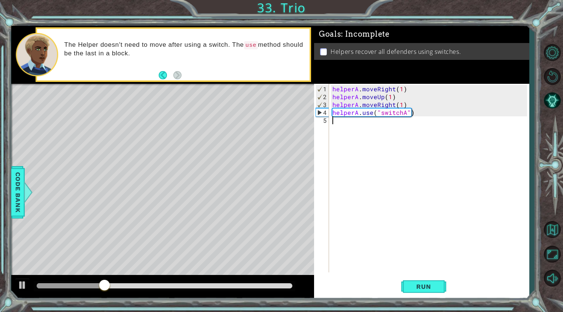
click at [361, 130] on div "helperA . moveRight ( 1 ) helperA . moveUp ( 1 ) helperA . moveRight ( 1 ) help…" at bounding box center [430, 187] width 199 height 204
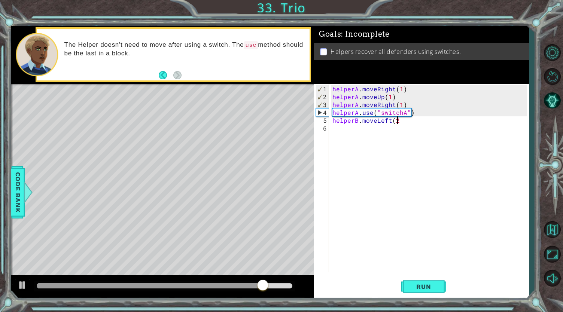
type textarea "helperB.moveLeft(2)"
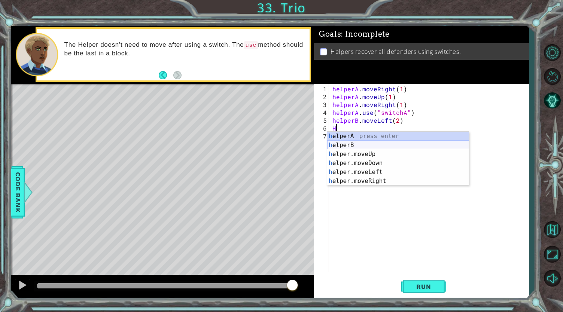
click at [366, 145] on div "h elperA press enter h elperB press enter h elper.moveUp press enter h elper.mo…" at bounding box center [398, 168] width 142 height 72
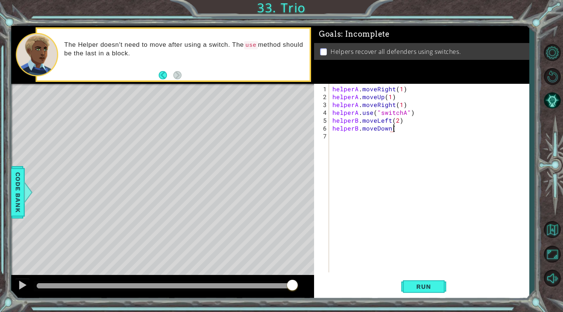
scroll to position [0, 4]
type textarea "helperB.moveDown(1)"
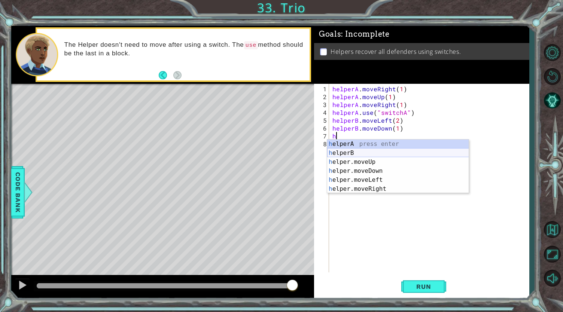
click at [366, 151] on div "h elperA press enter h elperB press enter h elper.moveUp press enter h elper.mo…" at bounding box center [398, 176] width 142 height 72
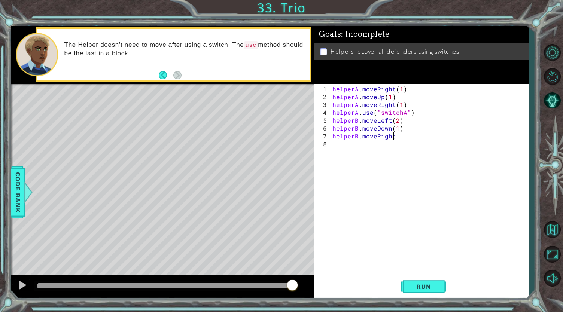
scroll to position [0, 4]
type textarea "helperB.moveRight(2)"
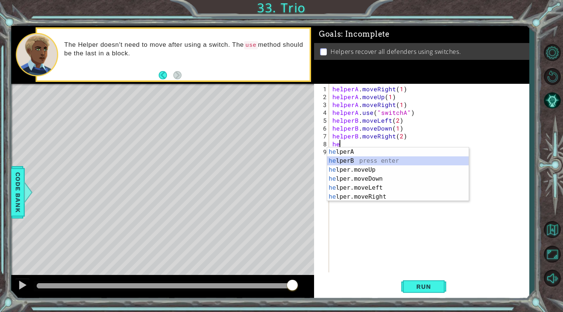
click at [363, 159] on div "he lperA press enter he lperB press enter he lper.moveUp press enter he lper.mo…" at bounding box center [398, 183] width 142 height 72
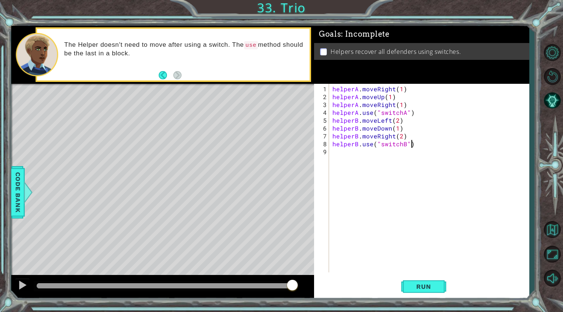
scroll to position [0, 4]
type textarea "helperB.use("switchB")"
click at [427, 282] on button "Run" at bounding box center [423, 286] width 45 height 21
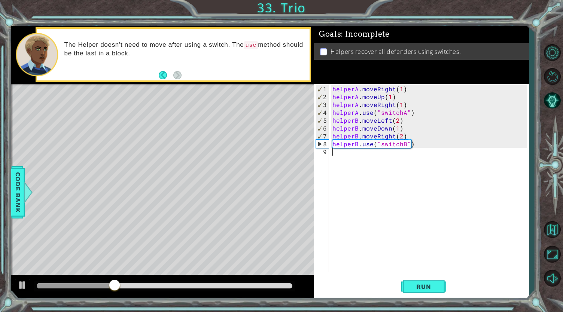
click at [335, 155] on div "helperA . moveRight ( 1 ) helperA . moveUp ( 1 ) helperA . moveRight ( 1 ) help…" at bounding box center [430, 187] width 199 height 204
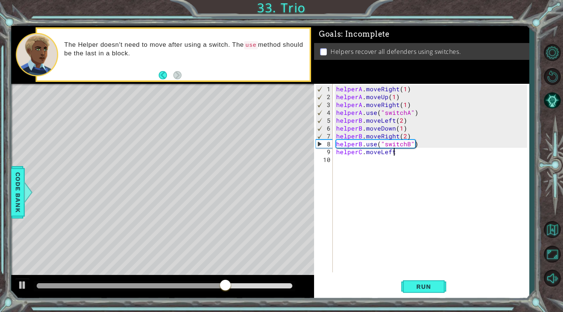
scroll to position [0, 3]
type textarea "helperC.moveLeft(1)"
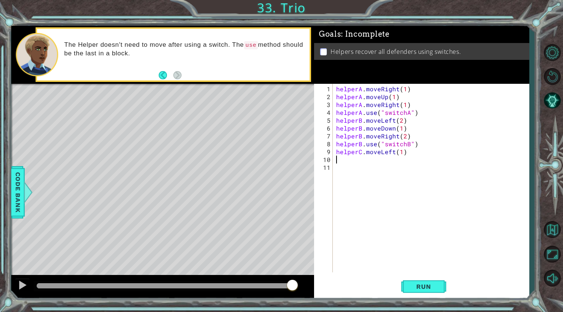
scroll to position [0, 0]
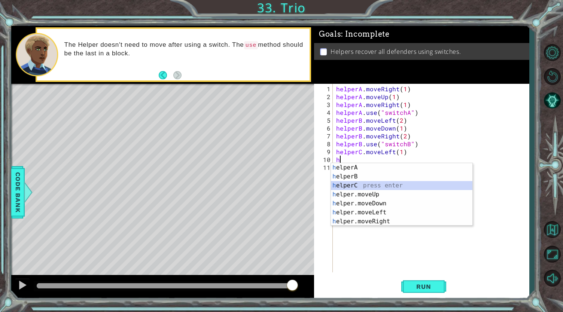
click at [345, 183] on div "h elperA press enter h elperB press enter h elperC press enter h elper.moveUp p…" at bounding box center [402, 203] width 142 height 81
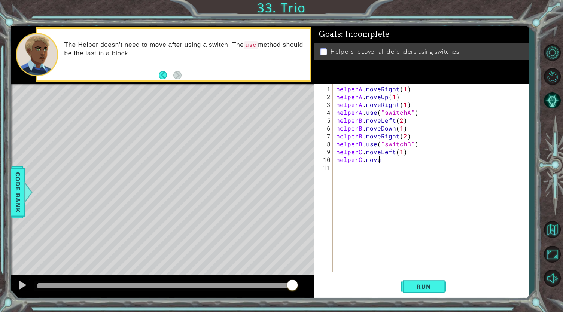
scroll to position [0, 2]
type textarea "helperC.moveUp(1)"
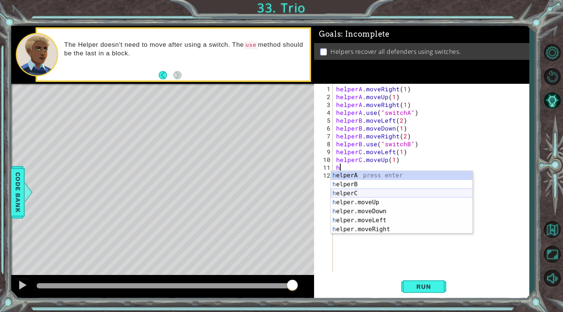
click at [355, 193] on div "h elperA press enter h elperB press enter h elperC press enter h elper.moveUp p…" at bounding box center [402, 211] width 142 height 81
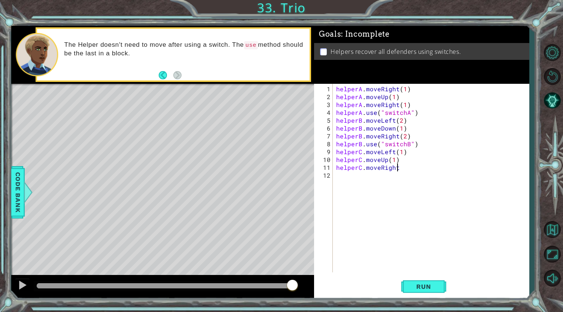
scroll to position [0, 3]
type textarea "helperC.moveRight(1)"
click at [361, 173] on div "helperA . moveRight ( 1 ) helperA . moveUp ( 1 ) helperA . moveRight ( 1 ) help…" at bounding box center [433, 187] width 196 height 204
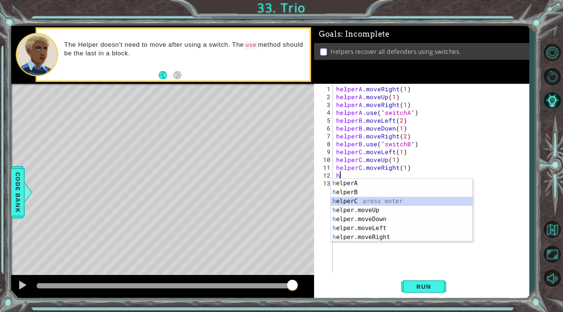
click at [357, 199] on div "h elperA press enter h elperB press enter h elperC press enter h elper.moveUp p…" at bounding box center [402, 219] width 142 height 81
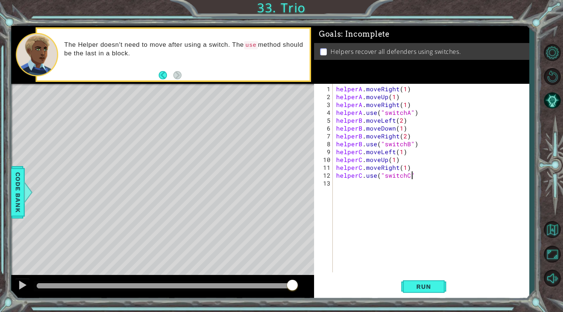
scroll to position [0, 4]
type textarea "helperC.use("switchC")"
click at [421, 283] on span "Run" at bounding box center [424, 286] width 30 height 7
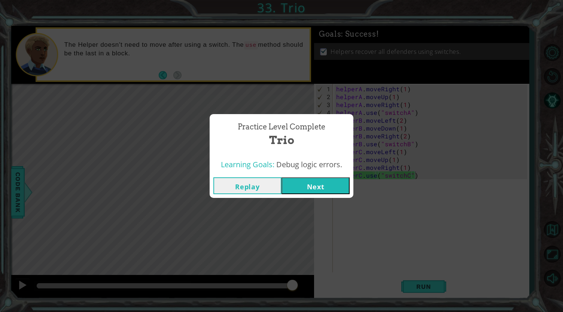
click at [324, 189] on button "Next" at bounding box center [315, 185] width 68 height 17
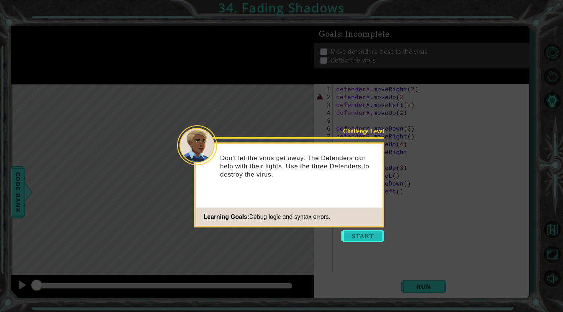
click at [355, 235] on button "Start" at bounding box center [362, 236] width 43 height 12
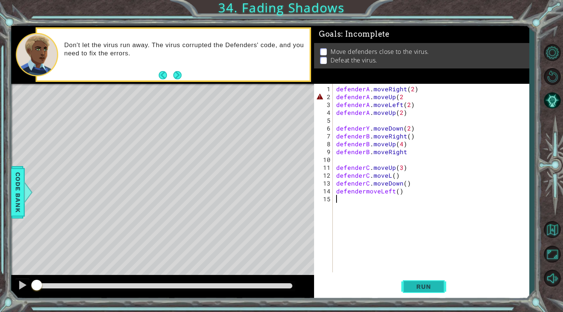
click at [432, 291] on button "Run" at bounding box center [423, 286] width 45 height 21
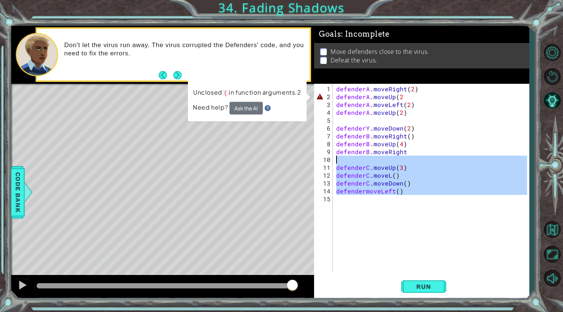
drag, startPoint x: 406, startPoint y: 194, endPoint x: 327, endPoint y: 100, distance: 122.5
click at [327, 100] on div "1 2 3 4 5 6 7 8 9 10 11 12 13 14 15 defenderA . moveRight ( 2 ) defenderA . mov…" at bounding box center [420, 178] width 213 height 189
type textarea "defenderA.moveLeft(2) defenderA.moveUp(2)"
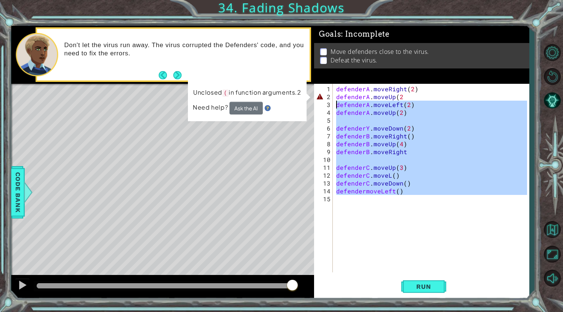
click at [351, 205] on div "defenderA . moveRight ( 2 ) defenderA . moveUp ( 2 defenderA . moveLeft ( 2 ) d…" at bounding box center [431, 178] width 192 height 189
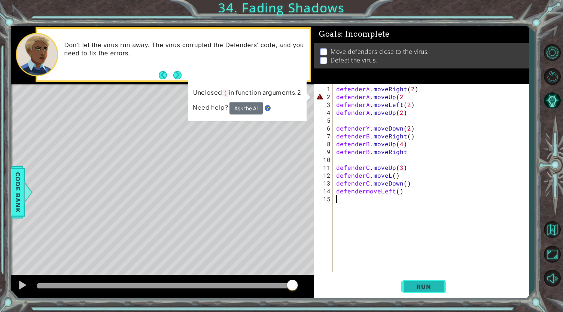
click at [432, 287] on span "Run" at bounding box center [424, 286] width 30 height 7
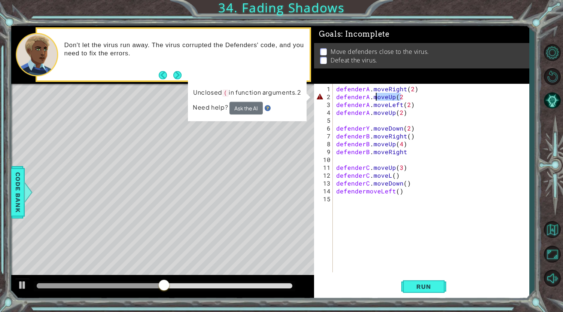
drag, startPoint x: 417, startPoint y: 98, endPoint x: 374, endPoint y: 94, distance: 43.3
click at [374, 94] on div "defenderA . moveRight ( 2 ) defenderA . moveUp ( 2 defenderA . moveLeft ( 2 ) d…" at bounding box center [433, 187] width 196 height 204
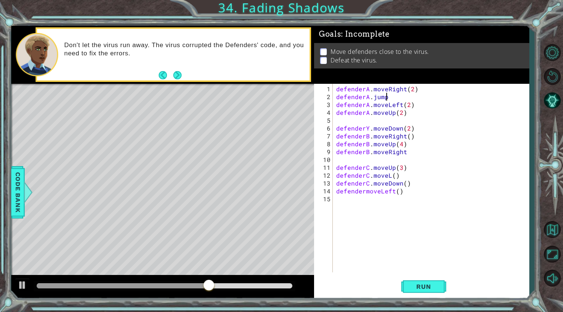
scroll to position [0, 3]
click at [25, 181] on div at bounding box center [28, 192] width 9 height 22
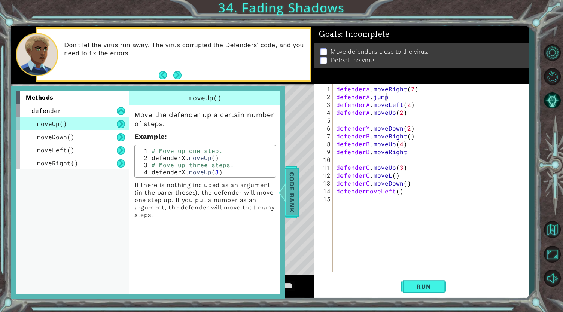
click at [290, 180] on span "Code Bank" at bounding box center [292, 192] width 12 height 46
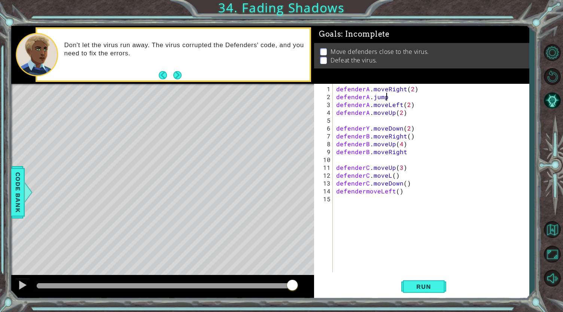
click at [398, 95] on div "defenderA . moveRight ( 2 ) defenderA . jump defenderA . moveLeft ( 2 ) defende…" at bounding box center [433, 187] width 196 height 204
click at [408, 105] on div "defenderA . moveRight ( 2 ) defenderA . moveUp ( 3 ) defenderA . moveLeft ( 2 )…" at bounding box center [433, 187] width 196 height 204
click at [392, 113] on div "defenderA . moveRight ( 2 ) defenderA . moveUp ( 3 ) defenderA . moveLeft ( 1 )…" at bounding box center [433, 187] width 196 height 204
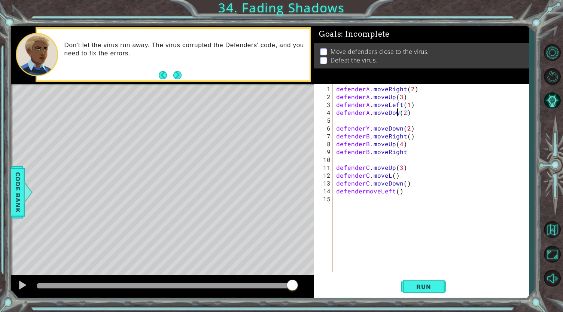
scroll to position [0, 4]
click at [407, 114] on div "defenderA . moveRight ( 2 ) defenderA . moveUp ( 3 ) defenderA . moveLeft ( 1 )…" at bounding box center [433, 187] width 196 height 204
click at [419, 285] on span "Run" at bounding box center [424, 286] width 30 height 7
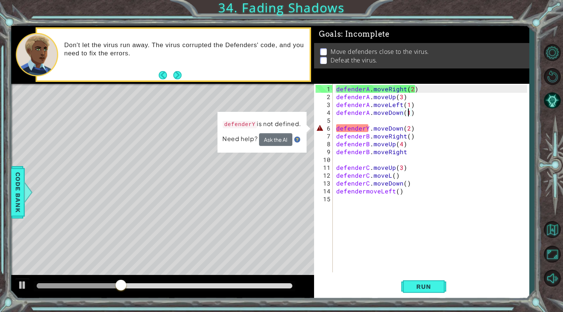
click at [412, 113] on div "defenderA . moveRight ( 2 ) defenderA . moveUp ( 3 ) defenderA . moveLeft ( 1 )…" at bounding box center [433, 187] width 196 height 204
click at [415, 90] on div "defenderA . moveRight ( 2 ) defenderA . moveUp ( 3 ) defenderA . moveLeft ( 1 )…" at bounding box center [433, 187] width 196 height 204
click at [19, 284] on div at bounding box center [23, 285] width 10 height 10
click at [401, 96] on div "defenderA . moveRight ( 2 ) defenderA . moveUp ( 3 ) defenderA . moveLeft ( 1 )…" at bounding box center [433, 187] width 196 height 204
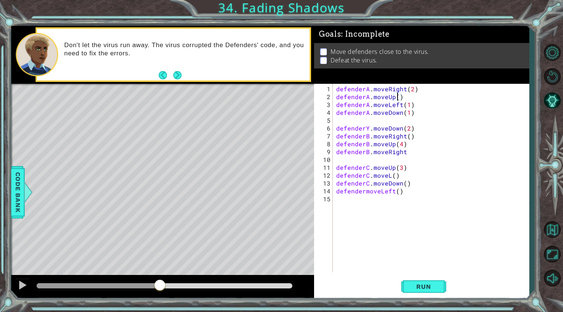
scroll to position [0, 4]
click at [407, 105] on div "defenderA . moveRight ( 2 ) defenderA . moveUp ( 2 ) defenderA . moveLeft ( 1 )…" at bounding box center [433, 187] width 196 height 204
click at [402, 114] on div "defenderA . moveRight ( 2 ) defenderA . moveUp ( 2 ) defenderA . moveLeft ( 2 )…" at bounding box center [433, 187] width 196 height 204
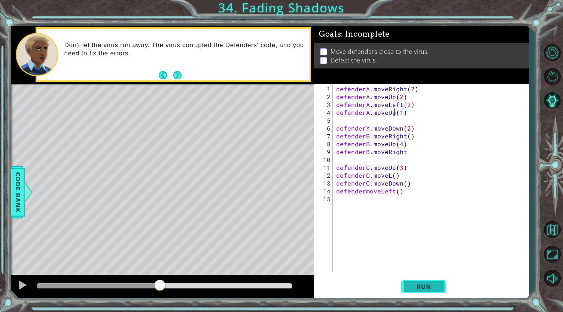
click at [427, 283] on span "Run" at bounding box center [424, 286] width 30 height 7
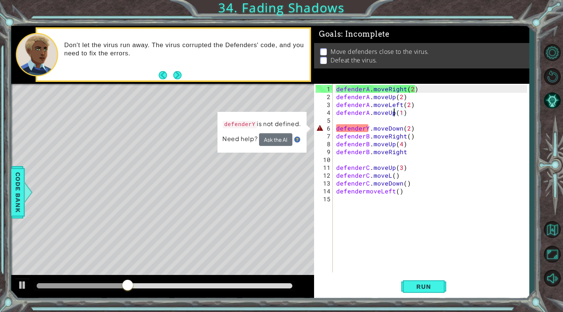
click at [432, 127] on div "defenderA . moveRight ( 2 ) defenderA . moveUp ( 2 ) defenderA . moveLeft ( 2 )…" at bounding box center [433, 187] width 196 height 204
click at [19, 284] on div at bounding box center [23, 285] width 10 height 10
click at [422, 128] on div "defenderA . moveRight ( 2 ) defenderA . moveUp ( 2 ) defenderA . moveLeft ( 2 )…" at bounding box center [433, 187] width 196 height 204
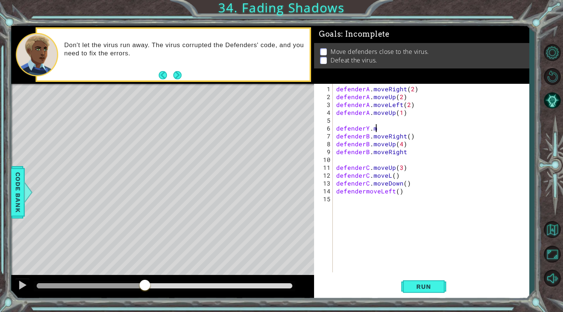
scroll to position [0, 2]
click at [434, 277] on button "Run" at bounding box center [423, 286] width 45 height 21
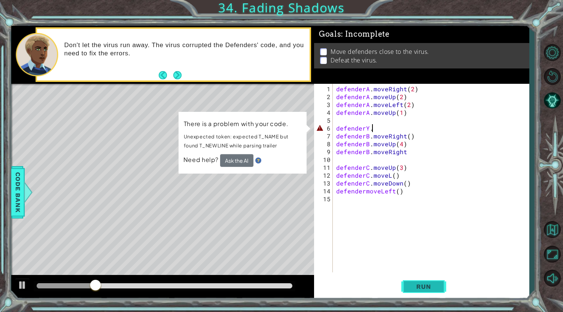
click at [429, 288] on span "Run" at bounding box center [424, 286] width 30 height 7
drag, startPoint x: 53, startPoint y: 285, endPoint x: 10, endPoint y: 279, distance: 43.8
click at [10, 279] on div "1 ההההההההההההההההההההההההההההההההההההההההההההההההההההההההההההההההההההההההההההה…" at bounding box center [281, 156] width 563 height 312
click at [18, 282] on div at bounding box center [23, 285] width 10 height 10
click at [367, 128] on div "defenderA . moveRight ( 2 ) defenderA . moveUp ( 2 ) defenderA . moveLeft ( 2 )…" at bounding box center [433, 187] width 196 height 204
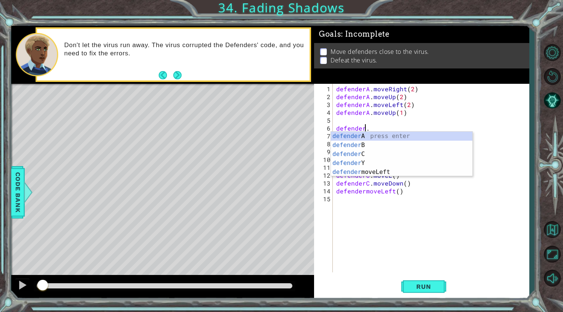
scroll to position [0, 1]
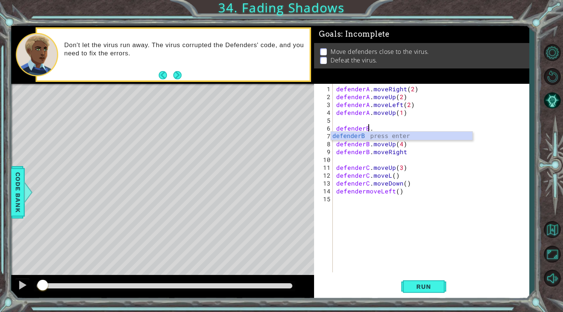
click at [373, 130] on div "defenderA . moveRight ( 2 ) defenderA . moveUp ( 2 ) defenderA . moveLeft ( 2 )…" at bounding box center [433, 187] width 196 height 204
click at [409, 135] on div "defenderA . moveRight ( 2 ) defenderA . moveUp ( 2 ) defenderA . moveLeft ( 2 )…" at bounding box center [433, 187] width 196 height 204
click at [406, 152] on div "defenderA . moveRight ( 2 ) defenderA . moveUp ( 2 ) defenderA . moveLeft ( 2 )…" at bounding box center [433, 187] width 196 height 204
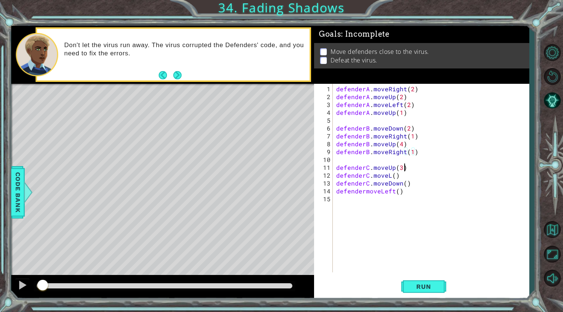
click at [403, 167] on div "defenderA . moveRight ( 2 ) defenderA . moveUp ( 2 ) defenderA . moveLeft ( 2 )…" at bounding box center [433, 187] width 196 height 204
click at [389, 176] on div "defenderA . moveRight ( 2 ) defenderA . moveUp ( 2 ) defenderA . moveLeft ( 2 )…" at bounding box center [433, 187] width 196 height 204
click at [405, 175] on div "defenderA . moveRight ( 2 ) defenderA . moveUp ( 2 ) defenderA . moveLeft ( 2 )…" at bounding box center [433, 187] width 196 height 204
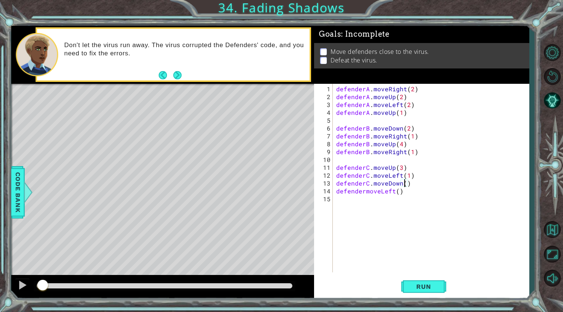
click at [404, 181] on div "defenderA . moveRight ( 2 ) defenderA . moveUp ( 2 ) defenderA . moveLeft ( 2 )…" at bounding box center [433, 187] width 196 height 204
click at [364, 192] on div "defenderA . moveRight ( 2 ) defenderA . moveUp ( 2 ) defenderA . moveLeft ( 2 )…" at bounding box center [433, 187] width 196 height 204
click at [404, 191] on div "defenderA . moveRight ( 2 ) defenderA . moveUp ( 2 ) defenderA . moveLeft ( 2 )…" at bounding box center [433, 187] width 196 height 204
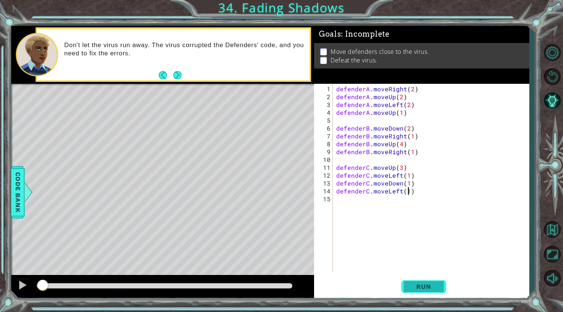
type textarea "defenderC.moveLeft(1)"
click at [422, 289] on span "Run" at bounding box center [424, 286] width 30 height 7
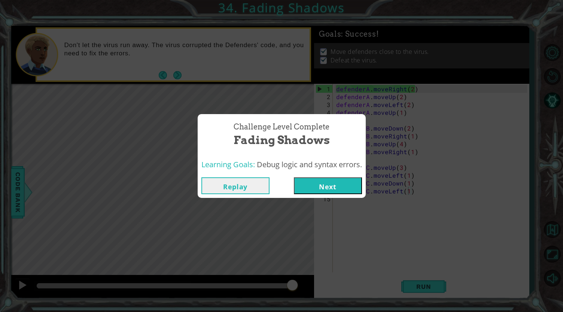
click at [331, 188] on button "Next" at bounding box center [328, 185] width 68 height 17
